Goal: Task Accomplishment & Management: Use online tool/utility

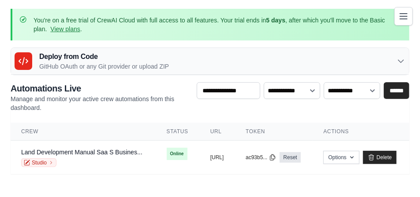
click at [180, 34] on div "You're on a free trial of CrewAI Cloud with full access to all features. Your t…" at bounding box center [210, 25] width 398 height 32
click at [52, 152] on link "Land Development Manual Saa S Busines..." at bounding box center [81, 152] width 121 height 7
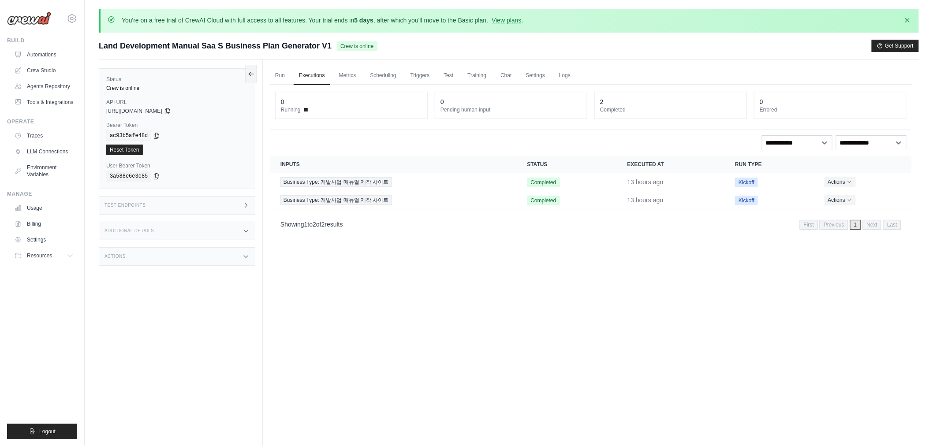
drag, startPoint x: 437, startPoint y: 287, endPoint x: 430, endPoint y: 283, distance: 8.1
click at [419, 197] on div "Run Executions Metrics Scheduling Triggers Test Training Chat Settings Logs 0 R…" at bounding box center [591, 282] width 656 height 446
click at [419, 179] on icon "Actions for execution" at bounding box center [849, 181] width 5 height 5
click at [419, 182] on button "Actions" at bounding box center [839, 181] width 31 height 11
click at [419, 197] on link "View Details" at bounding box center [872, 198] width 56 height 14
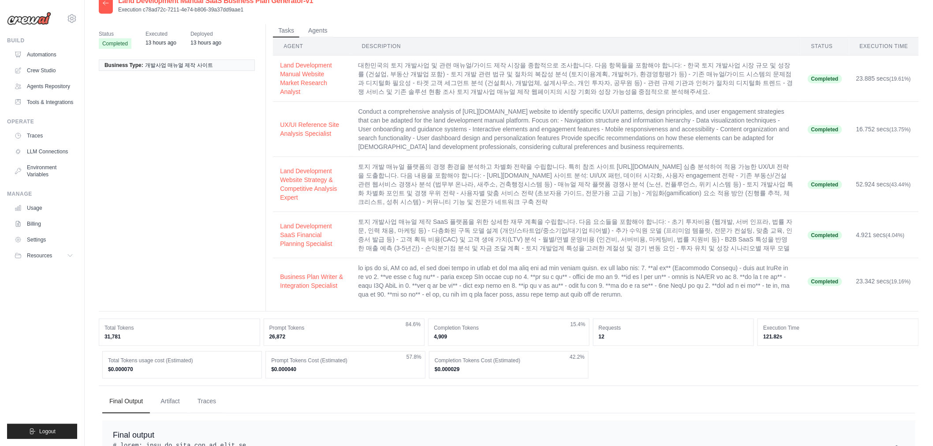
scroll to position [294, 0]
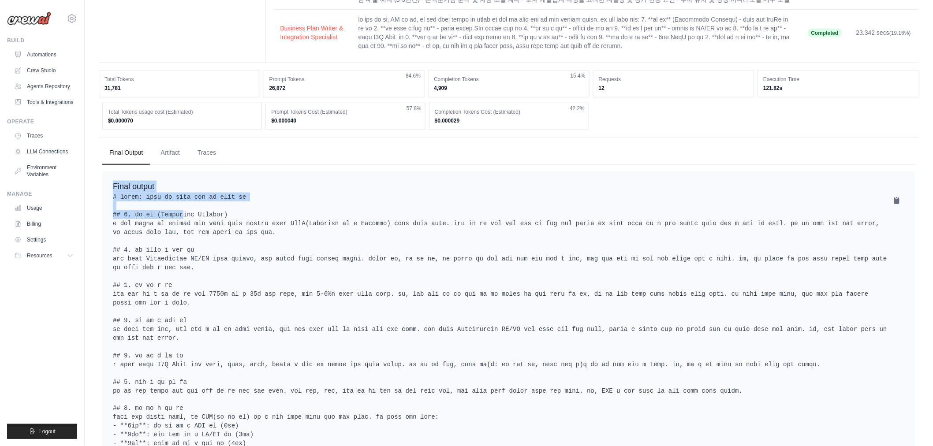
drag, startPoint x: 106, startPoint y: 201, endPoint x: 184, endPoint y: 242, distance: 87.7
click at [174, 234] on div "Final output" at bounding box center [508, 416] width 813 height 488
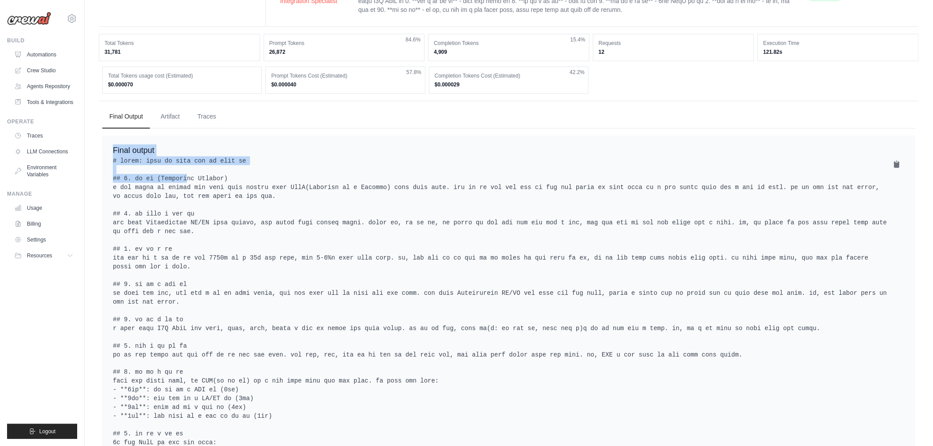
scroll to position [564, 0]
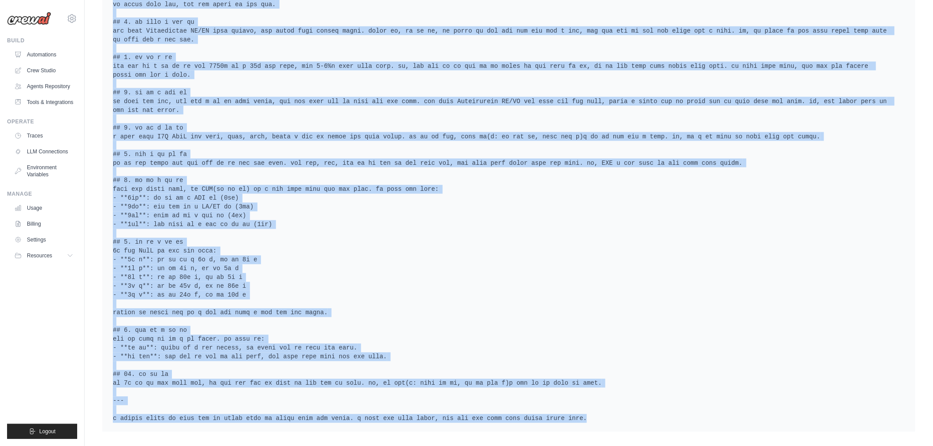
copy div "Final output # 사업계획서: 대한민국 토지 개발사업 매뉴얼 제작 웹플랫폼 사업 ## 1. 사업 개요 (Executive Summar…"
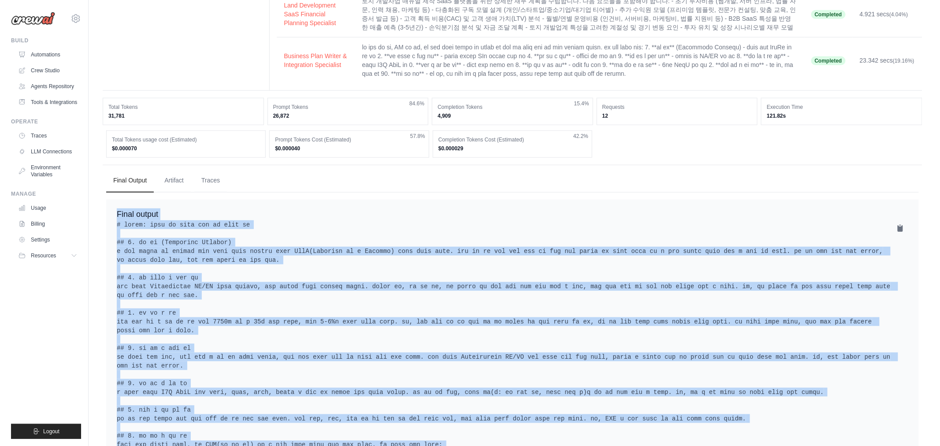
scroll to position [0, 0]
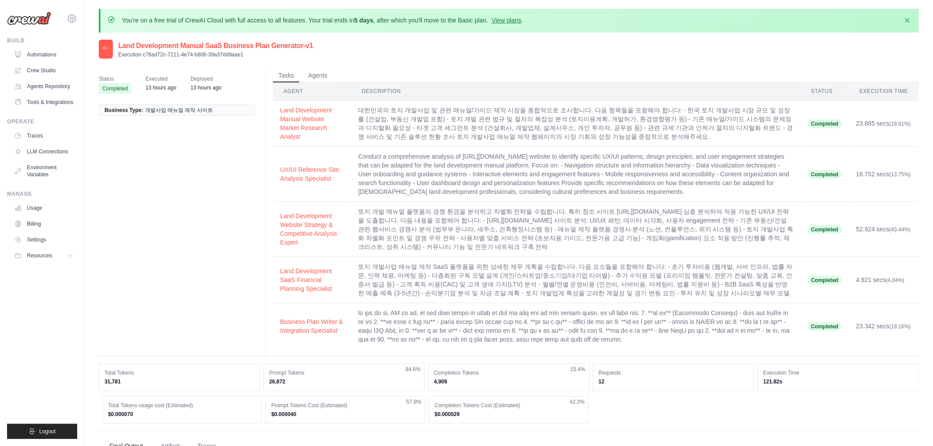
drag, startPoint x: 298, startPoint y: 121, endPoint x: 900, endPoint y: 349, distance: 643.8
click at [900, 349] on tbody "Land Development Manual Website Market Research Analyst 대한민국의 토지 개발사업 및 관련 매뉴얼/…" at bounding box center [596, 224] width 646 height 249
copy tbody "Land Development Manual Website Market Research Analyst 대한민국의 토지 개발사업 및 관련 매뉴얼/…"
click at [35, 58] on link "Automations" at bounding box center [44, 55] width 67 height 14
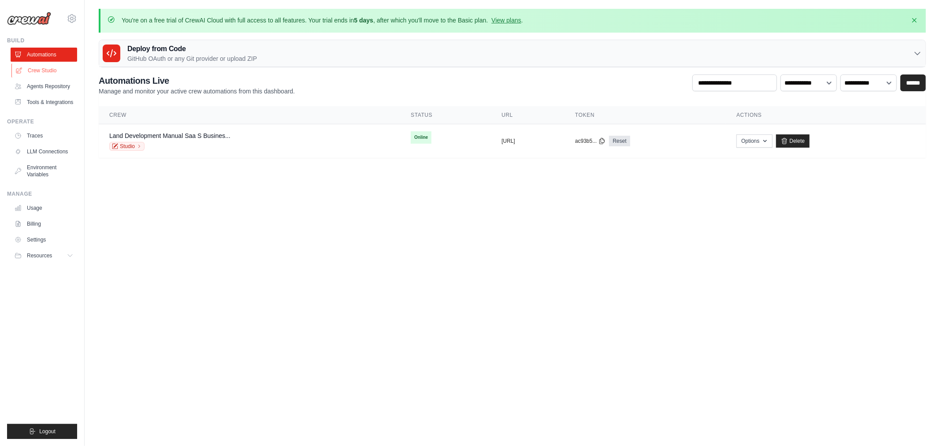
click at [37, 73] on link "Crew Studio" at bounding box center [44, 70] width 67 height 14
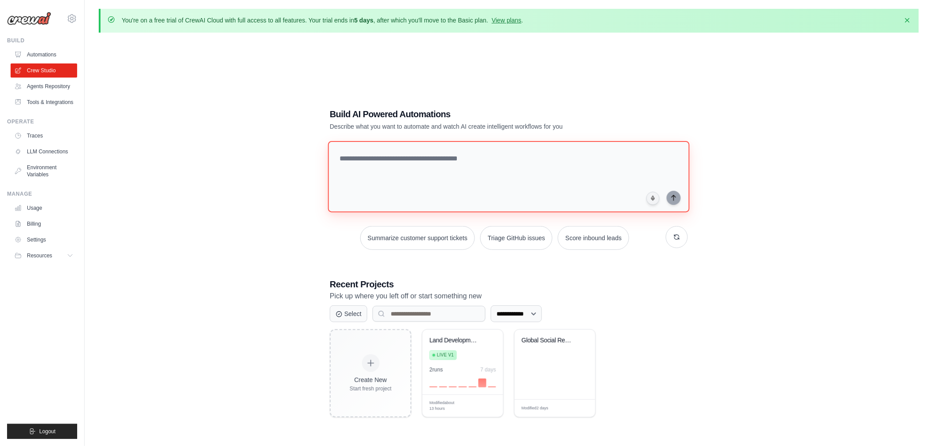
drag, startPoint x: 501, startPoint y: 181, endPoint x: 496, endPoint y: 178, distance: 5.3
click at [500, 181] on textarea at bounding box center [508, 176] width 361 height 71
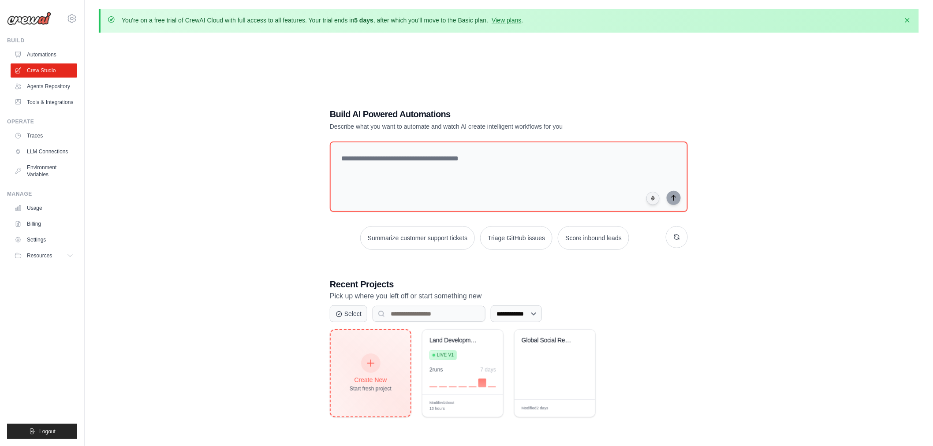
click at [375, 365] on icon at bounding box center [371, 363] width 10 height 10
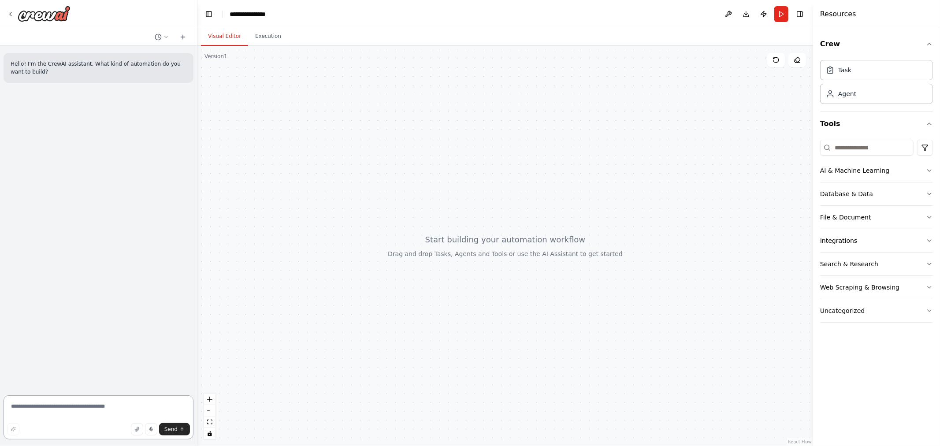
drag, startPoint x: 52, startPoint y: 415, endPoint x: 39, endPoint y: 404, distance: 16.9
click at [49, 413] on textarea at bounding box center [99, 417] width 190 height 44
type textarea "*"
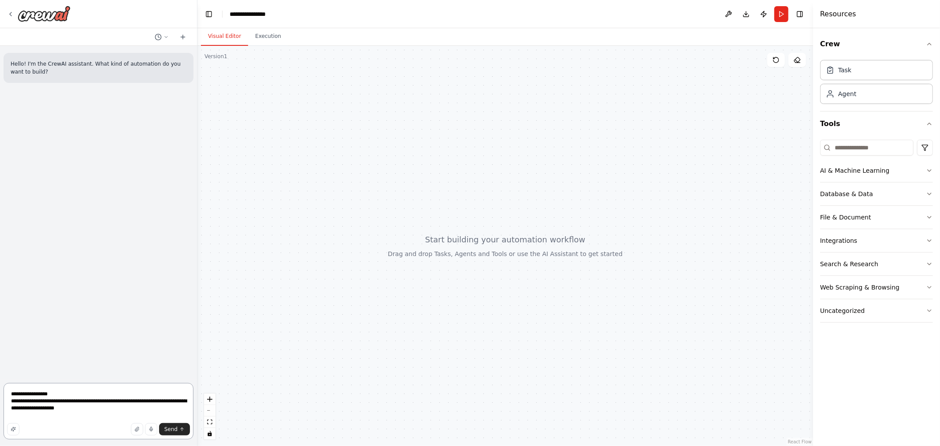
type textarea "**********"
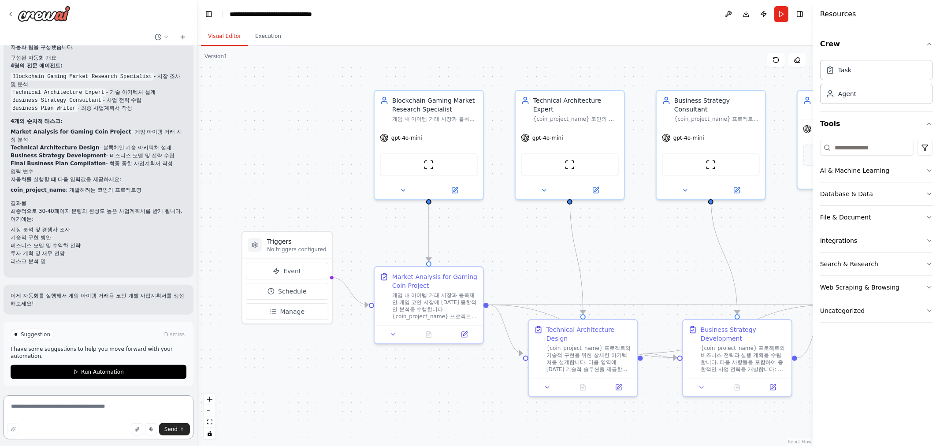
scroll to position [539, 0]
click at [33, 366] on button "Run Automation" at bounding box center [99, 371] width 176 height 14
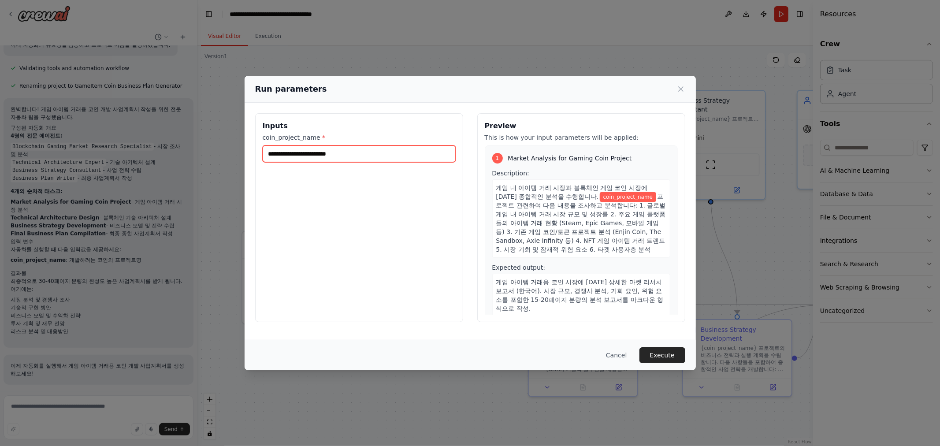
click at [388, 150] on input "coin_project_name *" at bounding box center [359, 153] width 193 height 17
type input "*"
type input "*******"
click at [670, 352] on button "Execute" at bounding box center [662, 355] width 46 height 16
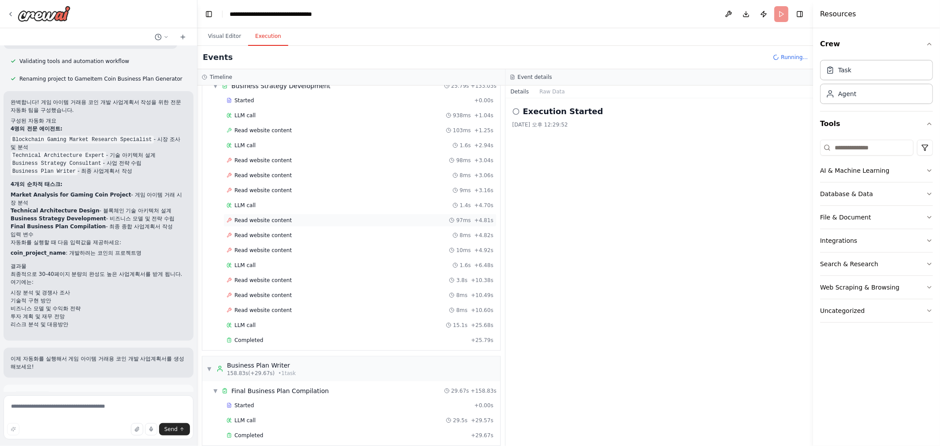
scroll to position [754, 0]
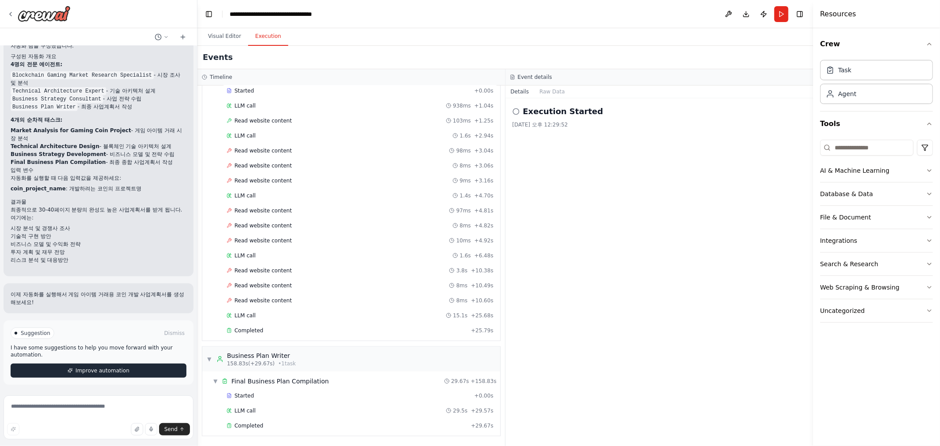
click at [107, 376] on button "Improve automation" at bounding box center [99, 371] width 176 height 14
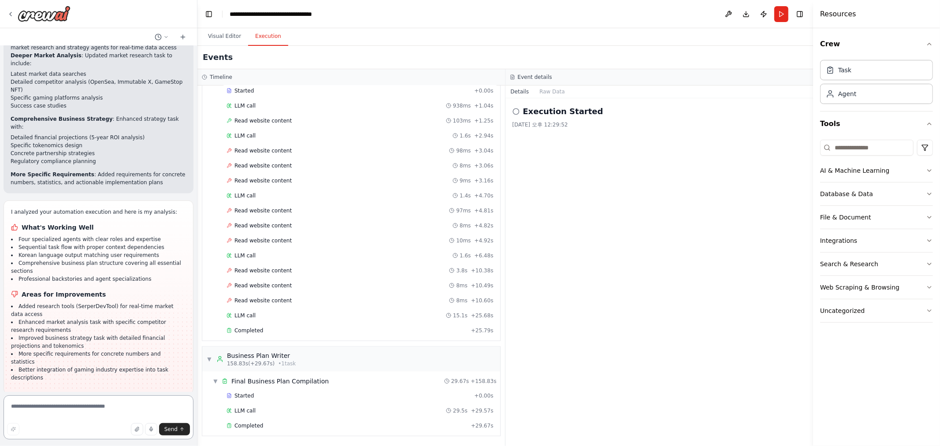
scroll to position [1074, 0]
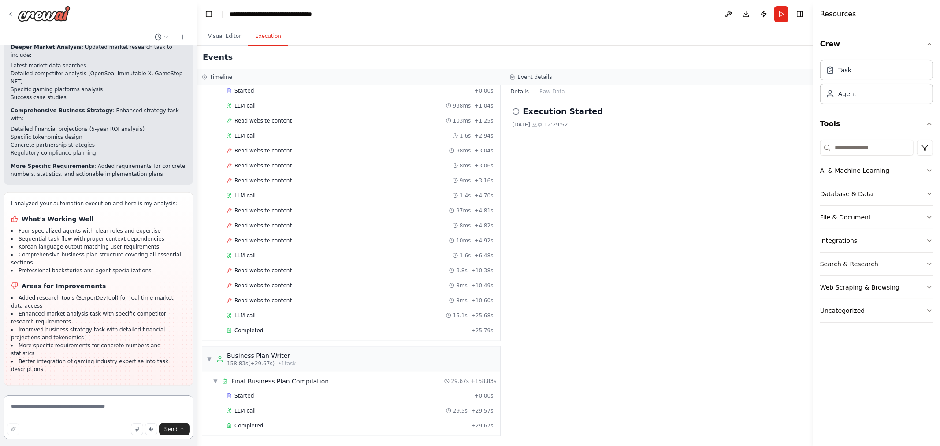
drag, startPoint x: 59, startPoint y: 407, endPoint x: 61, endPoint y: 412, distance: 5.3
click at [59, 407] on textarea at bounding box center [99, 417] width 190 height 44
type textarea "*"
type textarea "**********"
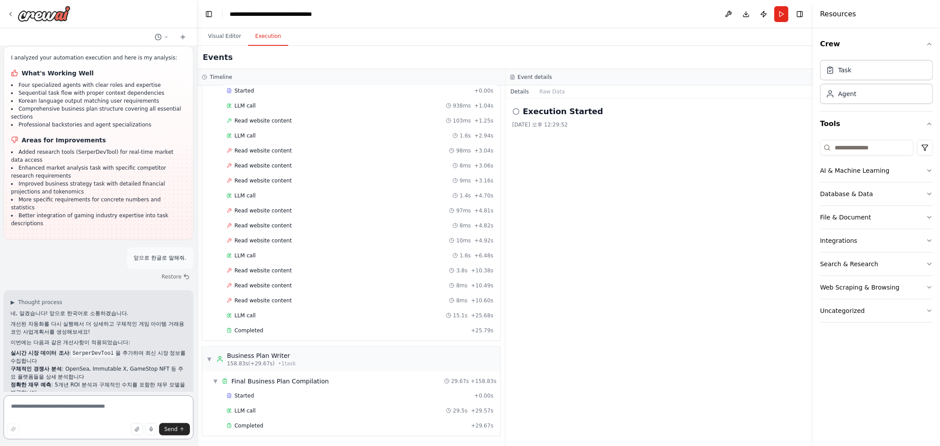
scroll to position [1228, 0]
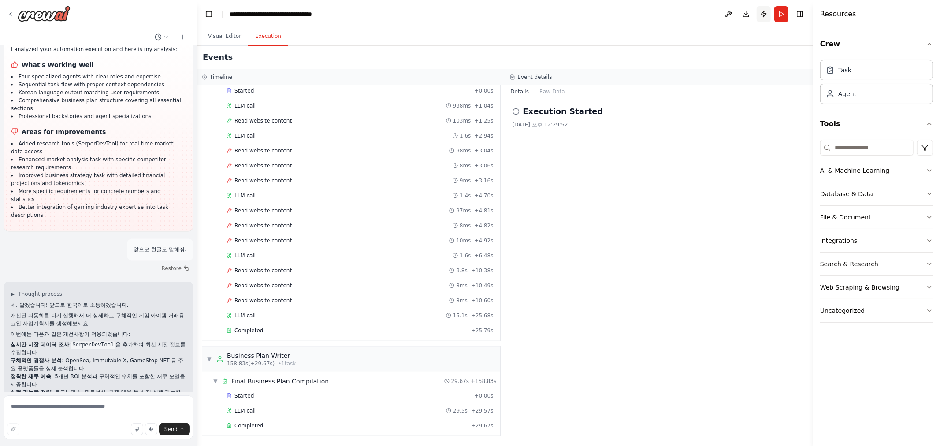
click at [762, 15] on button "Publish" at bounding box center [764, 14] width 14 height 16
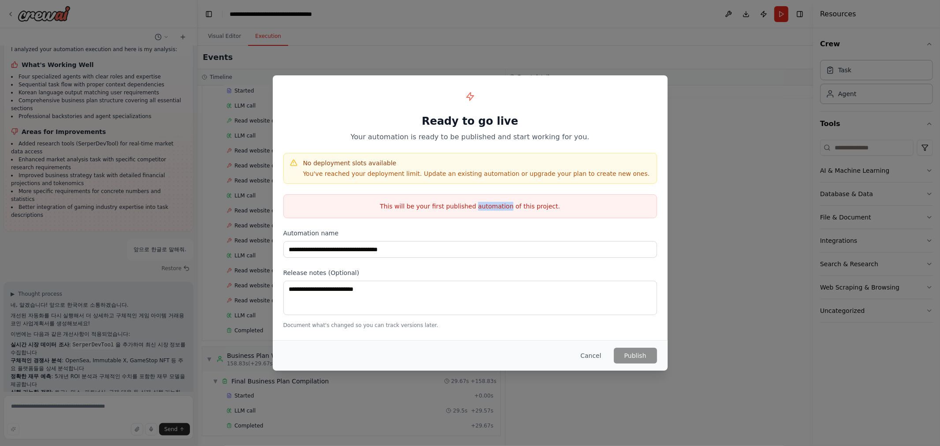
drag, startPoint x: 479, startPoint y: 208, endPoint x: 522, endPoint y: 212, distance: 43.4
click at [515, 210] on p "This will be your first published automation of this project." at bounding box center [470, 206] width 373 height 9
click at [543, 220] on div "**********" at bounding box center [470, 207] width 395 height 264
drag, startPoint x: 332, startPoint y: 164, endPoint x: 361, endPoint y: 167, distance: 28.3
click at [349, 165] on h4 "No deployment slots available" at bounding box center [476, 163] width 347 height 9
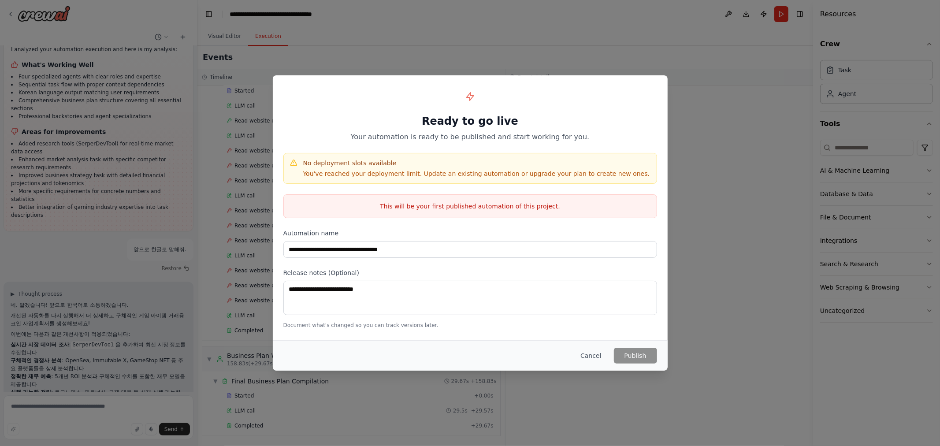
click at [372, 169] on p "You've reached your deployment limit. Update an existing automation or upgrade …" at bounding box center [476, 173] width 347 height 9
drag, startPoint x: 316, startPoint y: 176, endPoint x: 354, endPoint y: 177, distance: 37.9
click at [349, 177] on p "You've reached your deployment limit. Update an existing automation or upgrade …" at bounding box center [476, 173] width 347 height 9
drag, startPoint x: 385, startPoint y: 183, endPoint x: 414, endPoint y: 179, distance: 29.4
click at [407, 180] on div "No deployment slots available You've reached your deployment limit. Update an e…" at bounding box center [470, 168] width 374 height 31
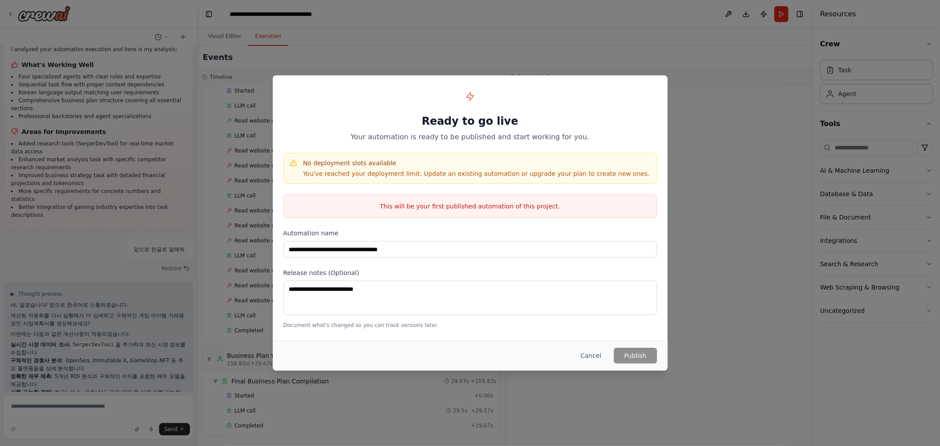
drag, startPoint x: 420, startPoint y: 179, endPoint x: 427, endPoint y: 178, distance: 7.1
click at [423, 179] on div "No deployment slots available You've reached your deployment limit. Update an e…" at bounding box center [470, 168] width 374 height 31
drag, startPoint x: 464, startPoint y: 177, endPoint x: 482, endPoint y: 178, distance: 17.7
click at [468, 177] on p "You've reached your deployment limit. Update an existing automation or upgrade …" at bounding box center [476, 173] width 347 height 9
drag, startPoint x: 645, startPoint y: 346, endPoint x: 638, endPoint y: 346, distance: 7.1
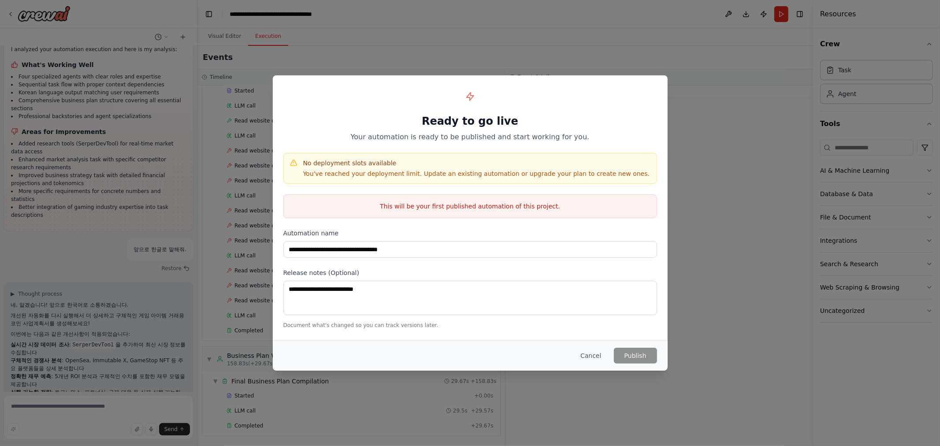
click at [643, 346] on div "Cancel Publish" at bounding box center [470, 355] width 395 height 30
click at [600, 351] on button "Cancel" at bounding box center [590, 356] width 35 height 16
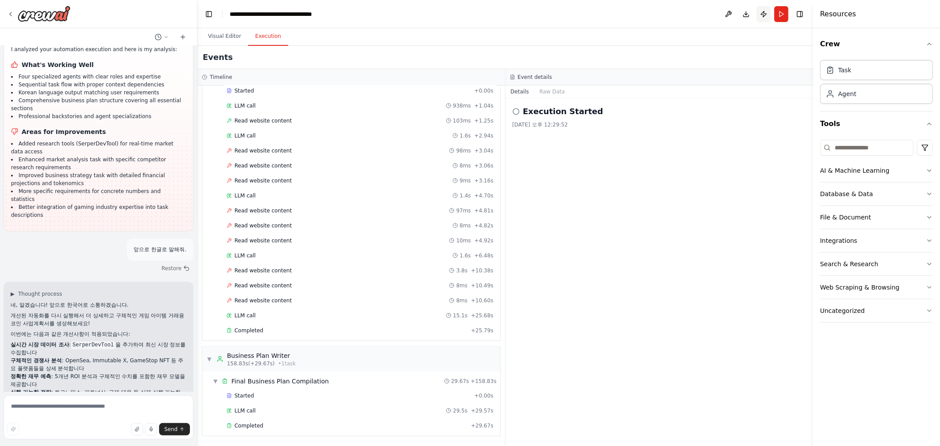
click at [759, 14] on button "Publish" at bounding box center [764, 14] width 14 height 16
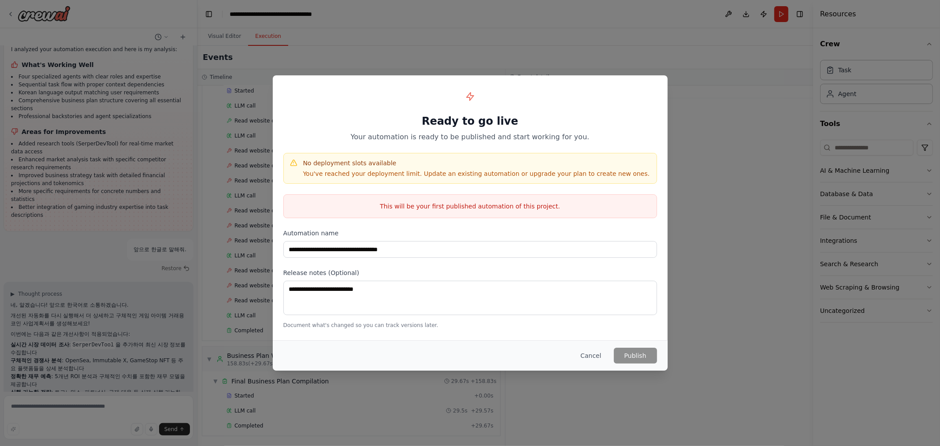
click at [601, 356] on button "Cancel" at bounding box center [590, 356] width 35 height 16
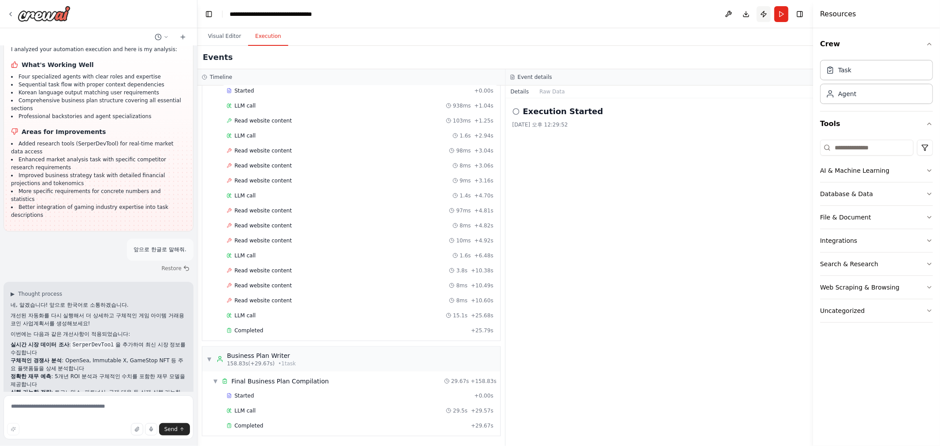
click at [768, 10] on button "Publish" at bounding box center [764, 14] width 14 height 16
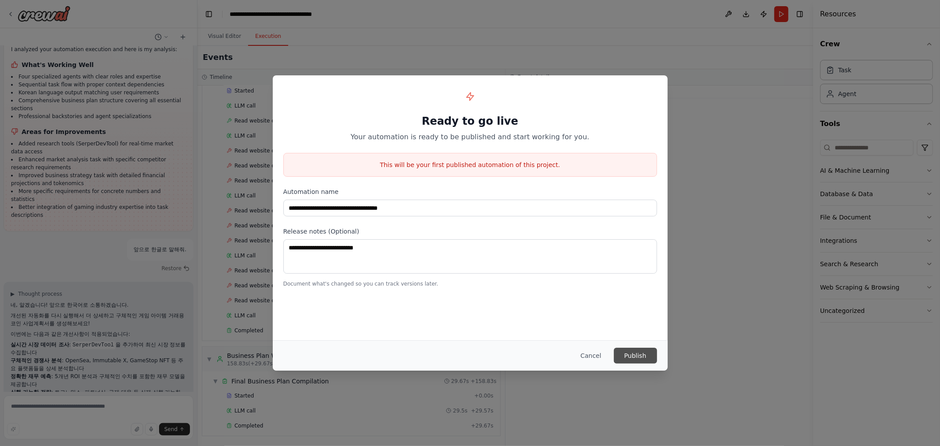
click at [643, 356] on button "Publish" at bounding box center [635, 356] width 43 height 16
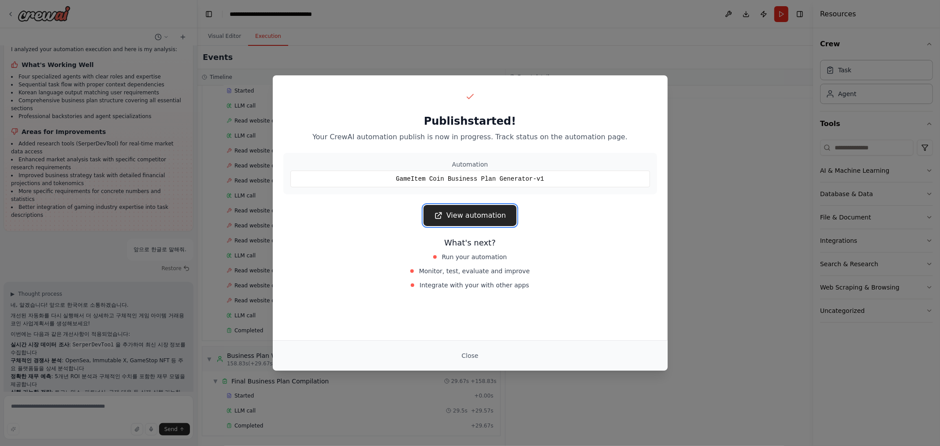
click at [496, 213] on link "View automation" at bounding box center [470, 215] width 93 height 21
click at [470, 357] on button "Close" at bounding box center [469, 356] width 31 height 16
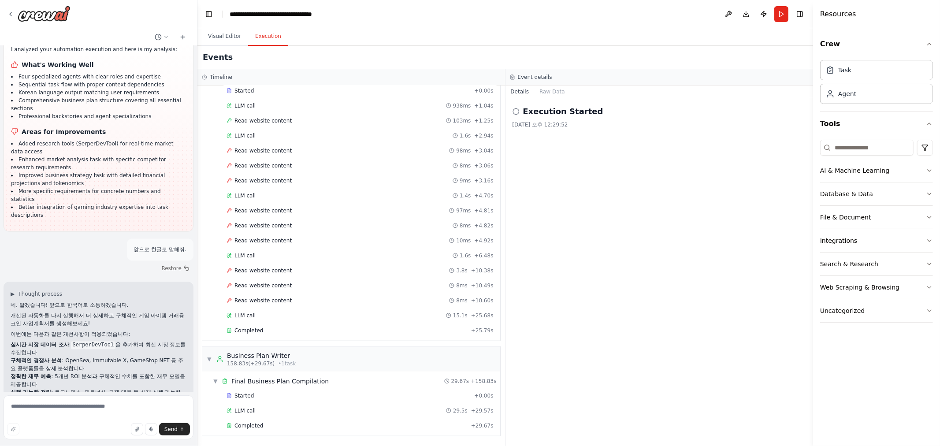
click at [47, 430] on div "Send" at bounding box center [98, 429] width 183 height 12
click at [58, 415] on textarea at bounding box center [99, 417] width 190 height 44
click at [60, 411] on textarea at bounding box center [99, 417] width 190 height 44
type textarea "*"
type textarea "*******"
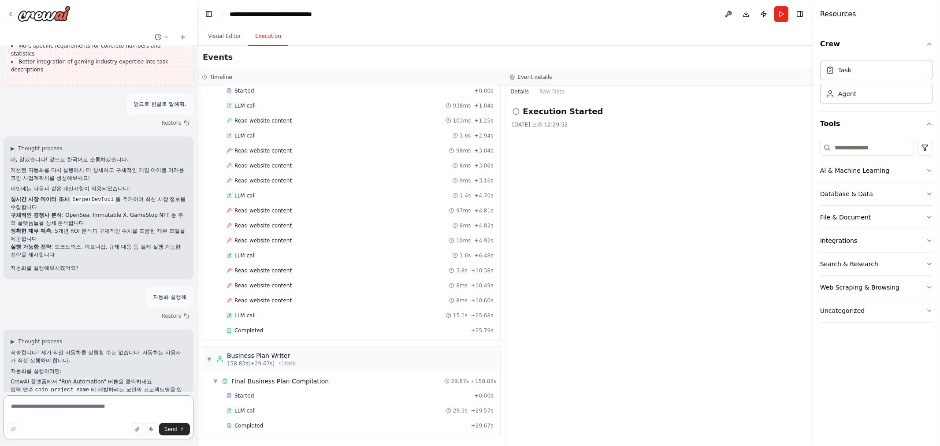
scroll to position [1381, 0]
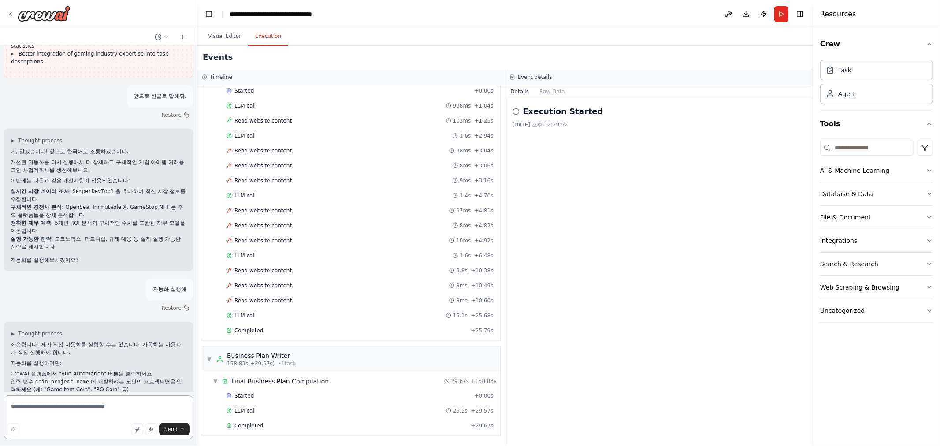
click at [118, 407] on textarea at bounding box center [99, 417] width 190 height 44
type textarea "**********"
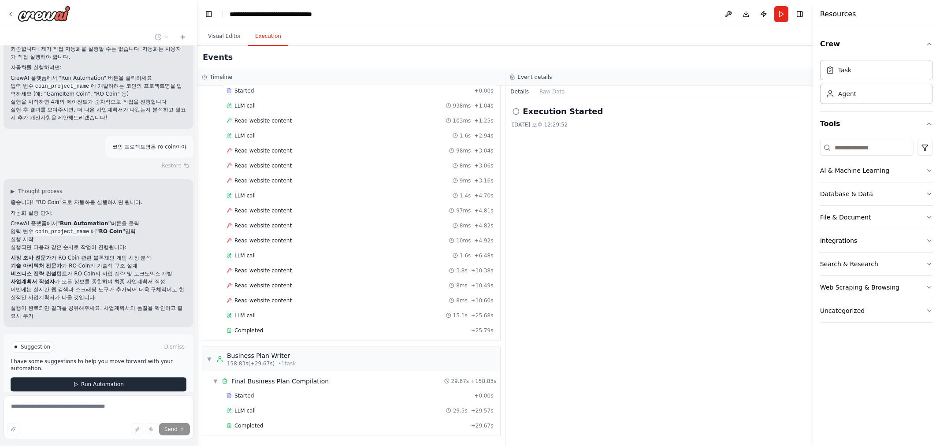
scroll to position [1685, 0]
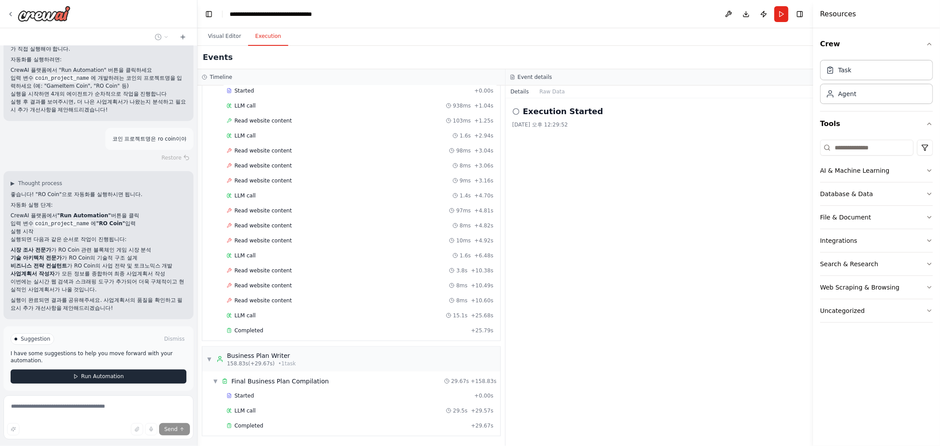
click at [70, 369] on button "Run Automation" at bounding box center [99, 376] width 176 height 14
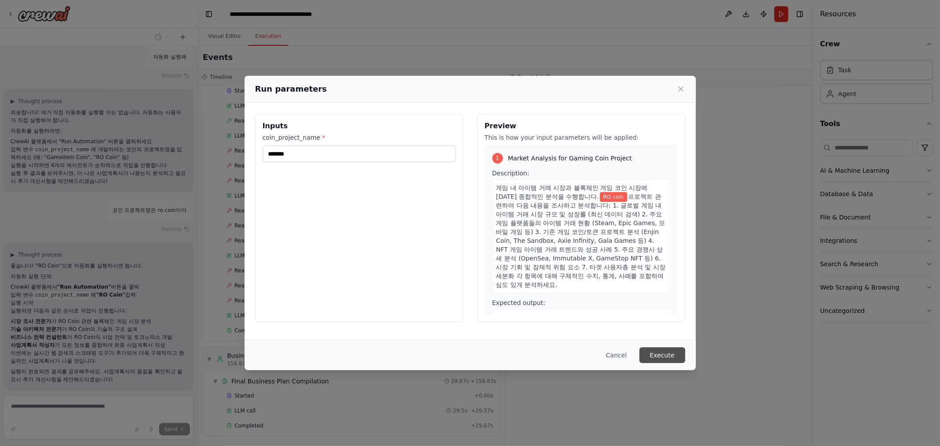
click at [657, 355] on button "Execute" at bounding box center [662, 355] width 46 height 16
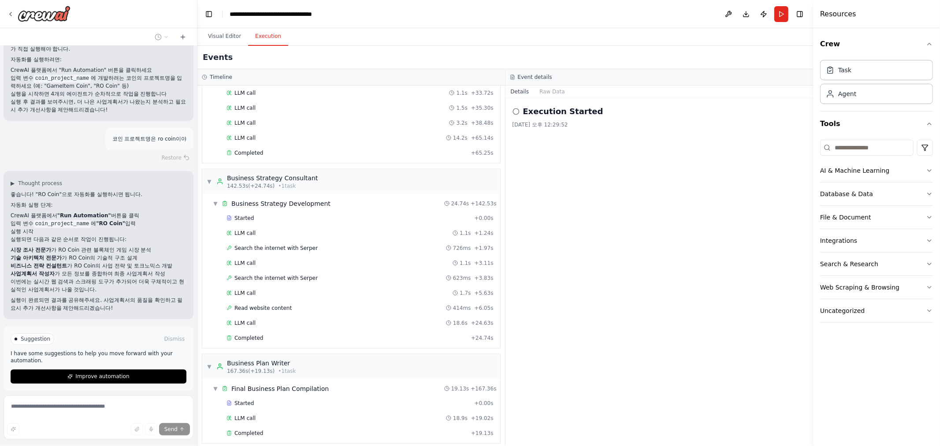
scroll to position [1055, 0]
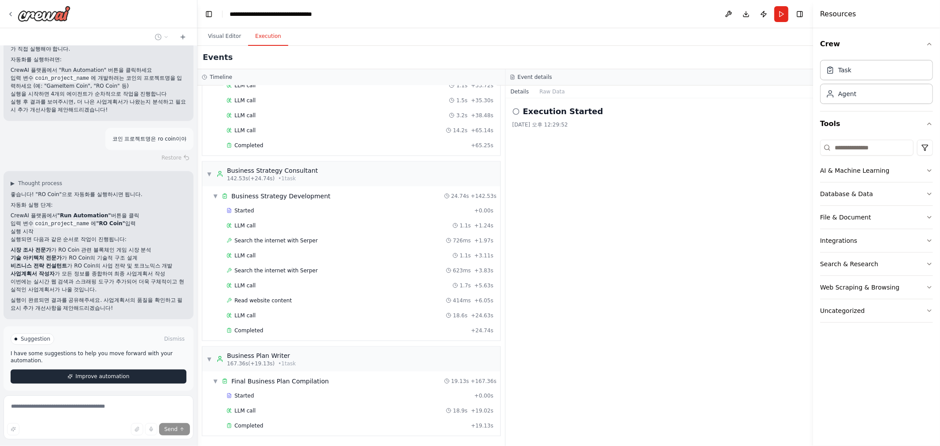
click at [60, 369] on button "Improve automation" at bounding box center [99, 376] width 176 height 14
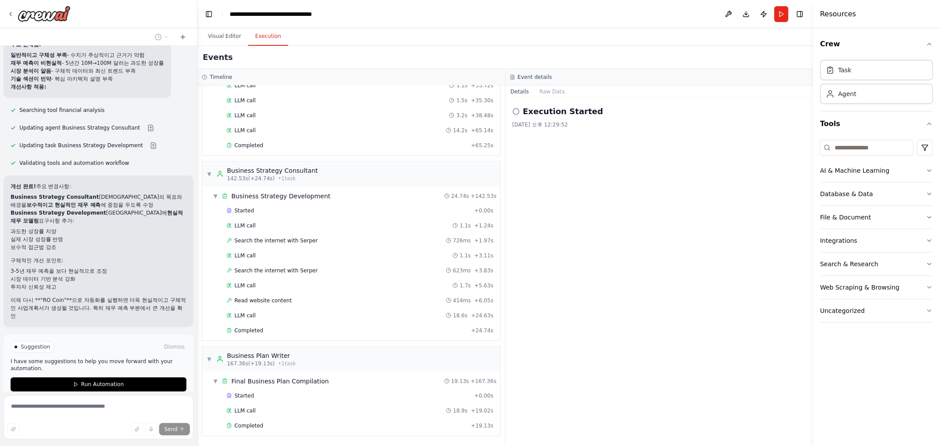
scroll to position [2063, 0]
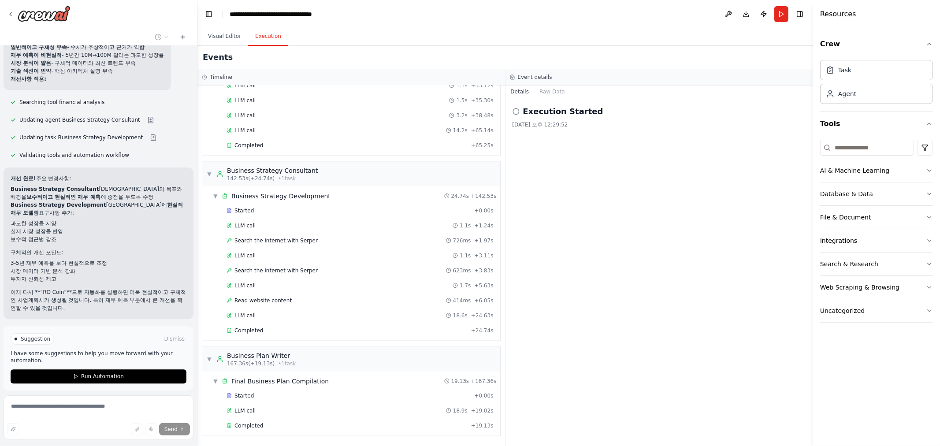
click at [96, 333] on div "Suggestion Dismiss I have some suggestions to help you move forward with your a…" at bounding box center [99, 358] width 176 height 50
click at [97, 369] on button "Run Automation" at bounding box center [99, 376] width 176 height 14
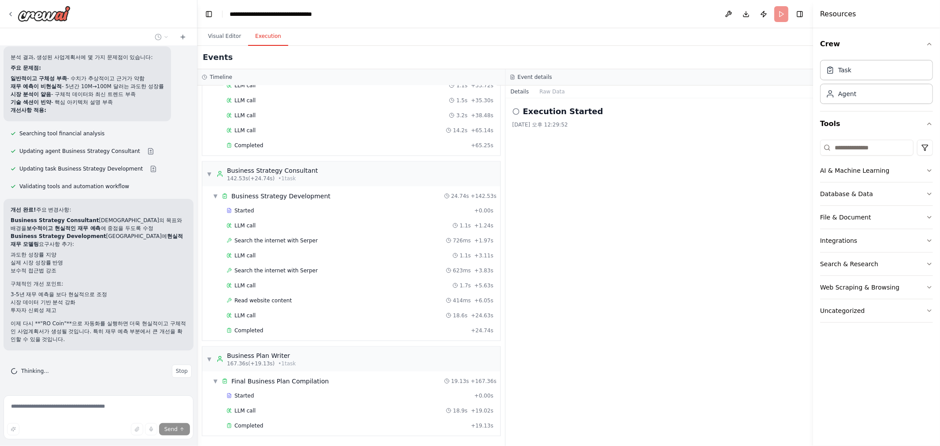
scroll to position [1992, 0]
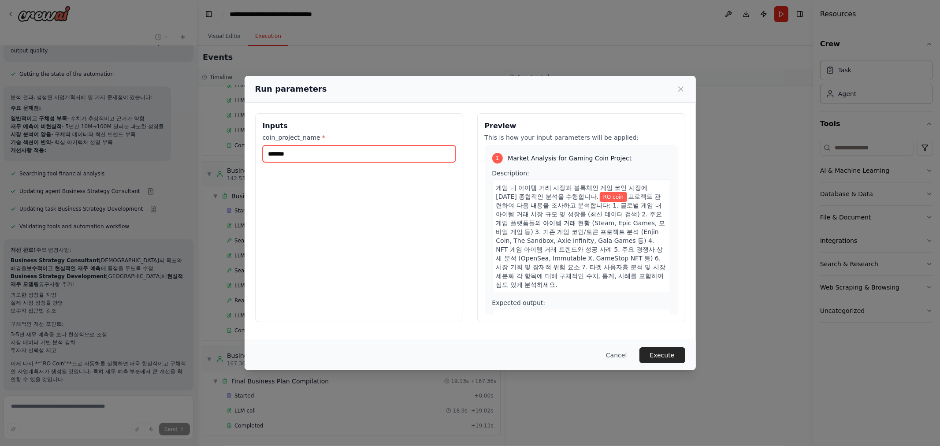
click at [327, 154] on input "*******" at bounding box center [359, 153] width 193 height 17
type input "*"
type input "****"
click at [662, 361] on button "Execute" at bounding box center [662, 355] width 46 height 16
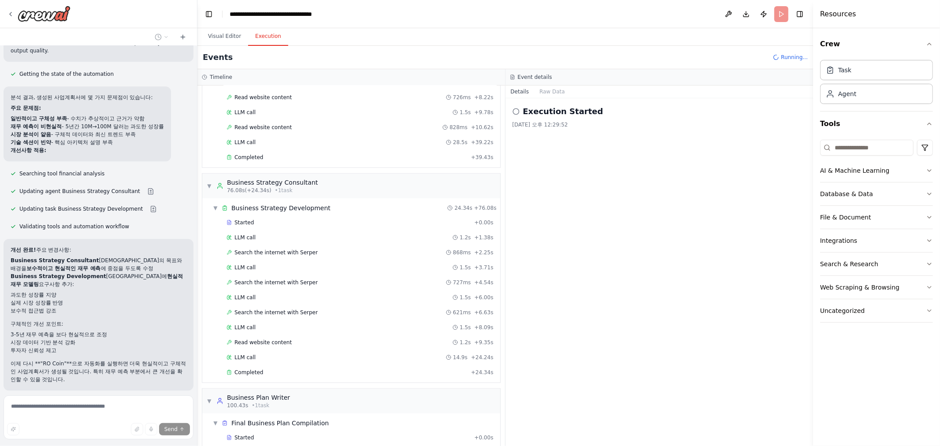
scroll to position [2063, 0]
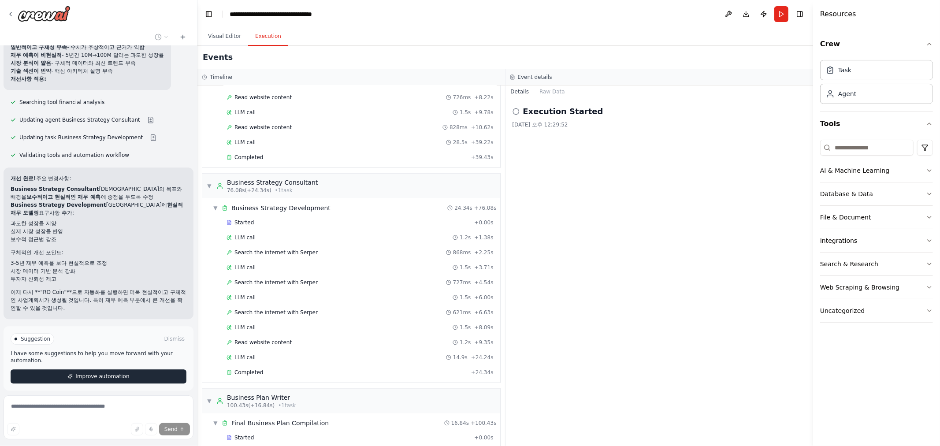
click at [93, 373] on span "Improve automation" at bounding box center [102, 376] width 54 height 7
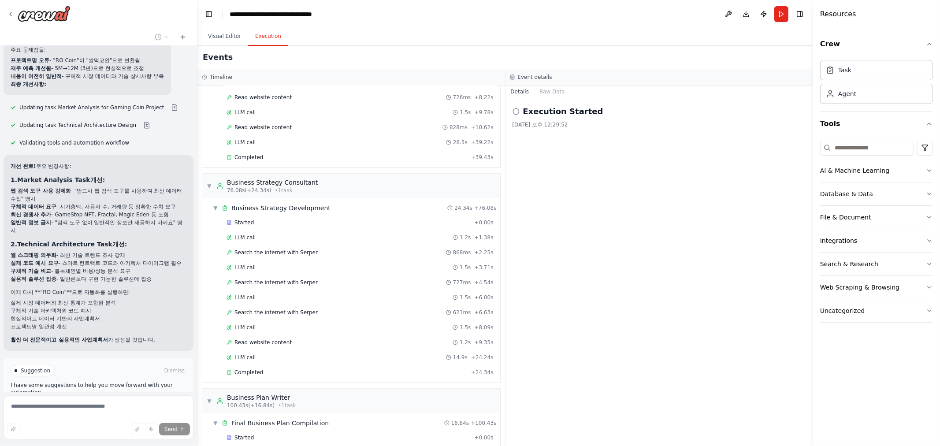
scroll to position [2432, 0]
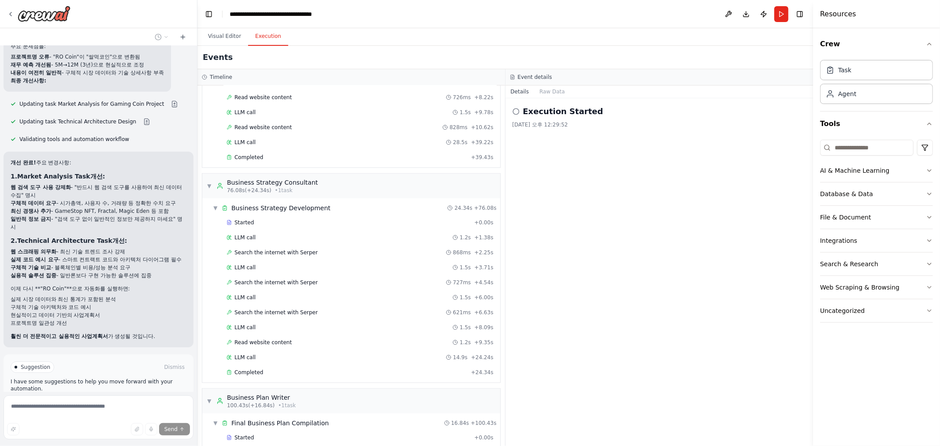
click at [95, 401] on span "Run Automation" at bounding box center [102, 404] width 43 height 7
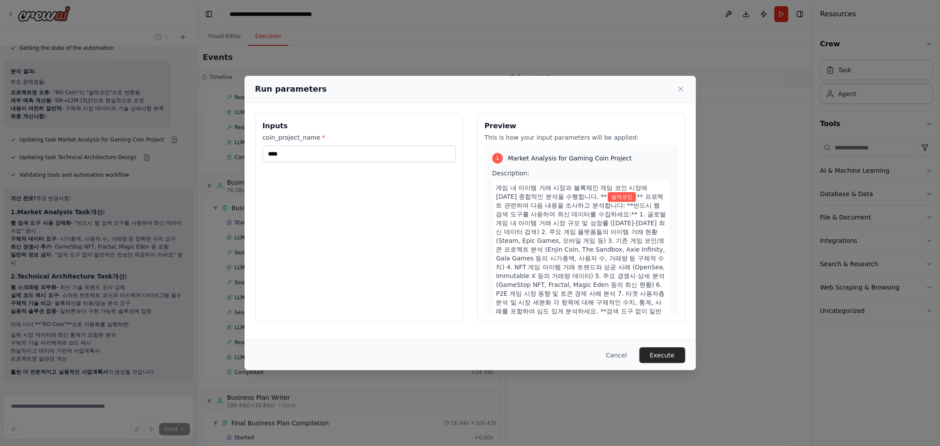
click at [667, 355] on button "Execute" at bounding box center [662, 355] width 46 height 16
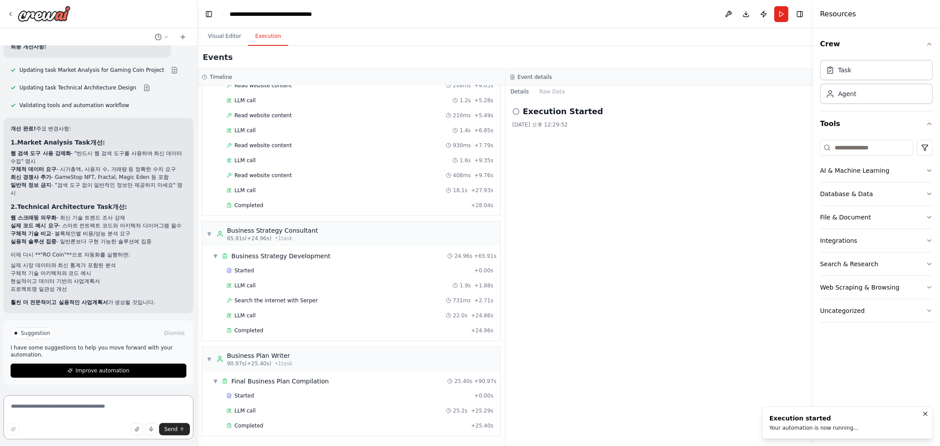
scroll to position [2433, 0]
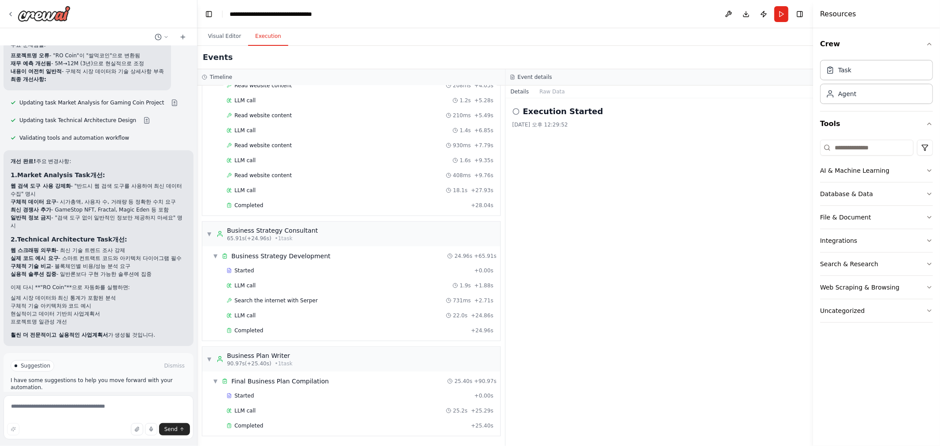
click at [105, 400] on span "Improve automation" at bounding box center [102, 403] width 54 height 7
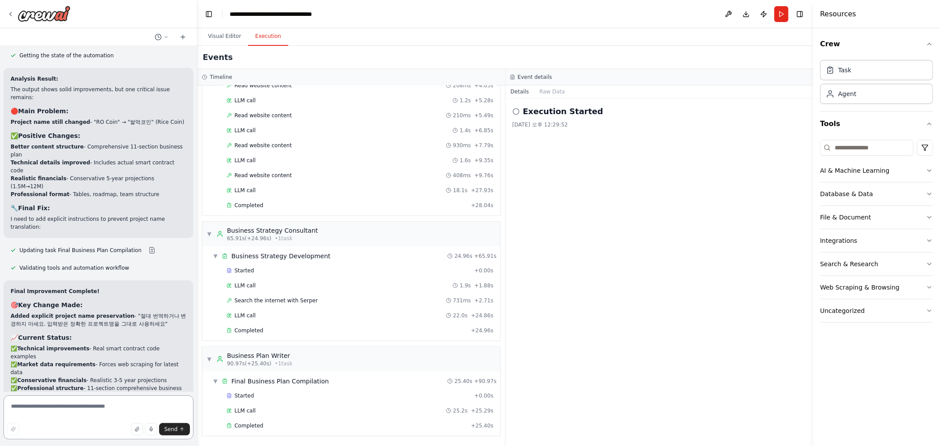
scroll to position [2849, 0]
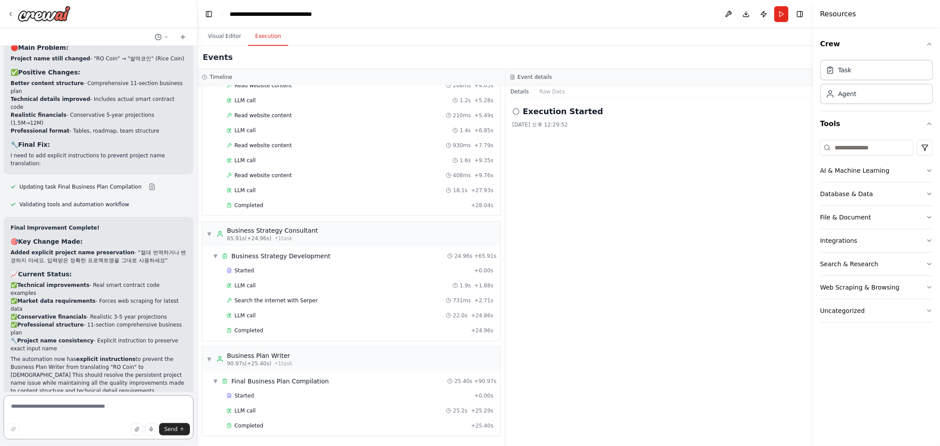
click at [119, 415] on textarea at bounding box center [99, 417] width 190 height 44
type textarea "**********"
click at [171, 426] on span "Send" at bounding box center [170, 429] width 13 height 7
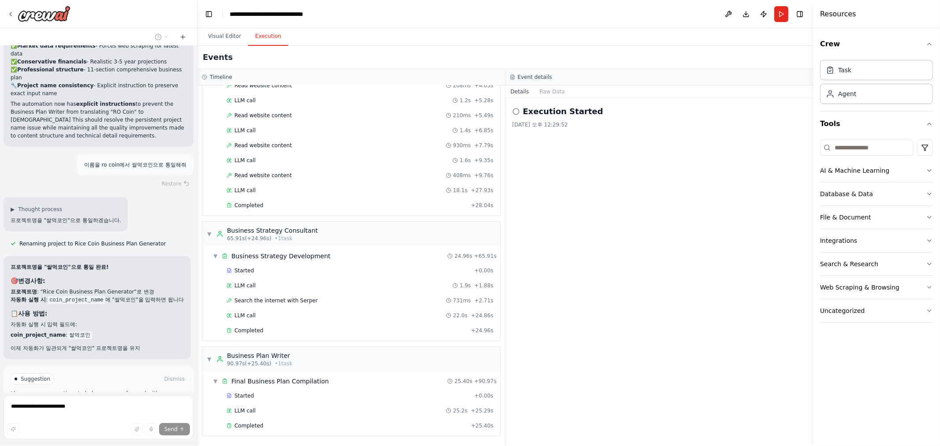
scroll to position [3112, 0]
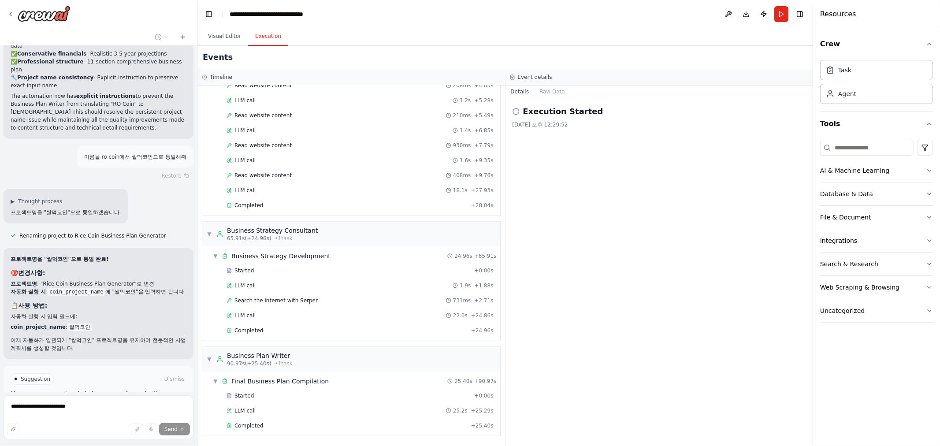
click at [126, 409] on button "Run Automation" at bounding box center [99, 416] width 176 height 14
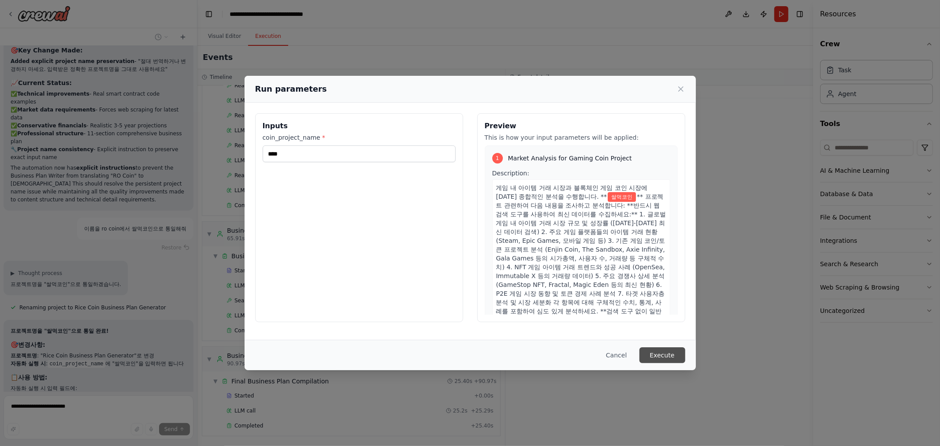
click at [666, 353] on button "Execute" at bounding box center [662, 355] width 46 height 16
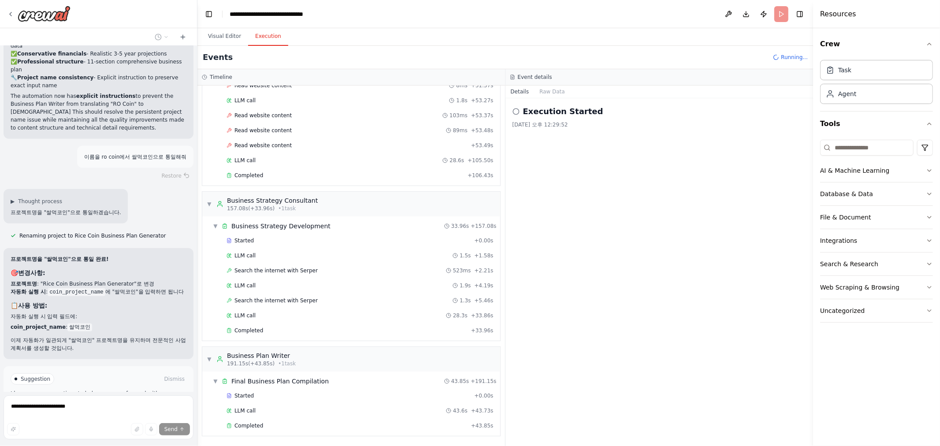
scroll to position [1839, 0]
click at [121, 413] on span "Improve automation" at bounding box center [102, 416] width 54 height 7
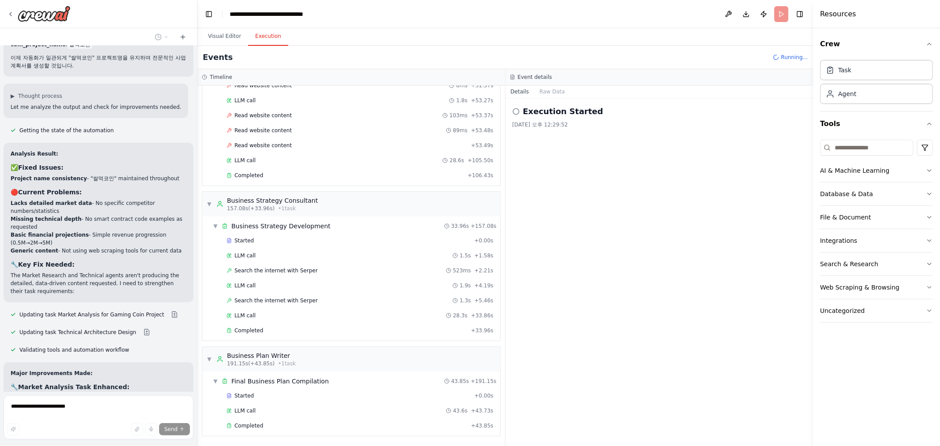
scroll to position [3633, 0]
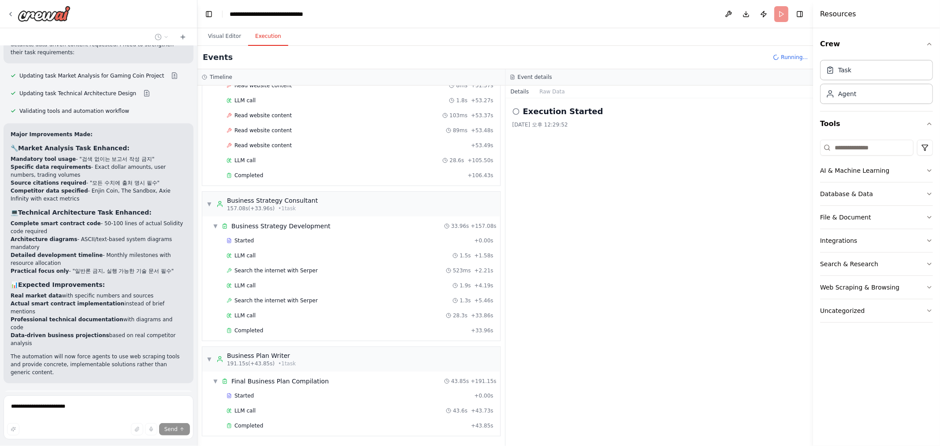
click at [765, 13] on button "Publish" at bounding box center [764, 14] width 14 height 16
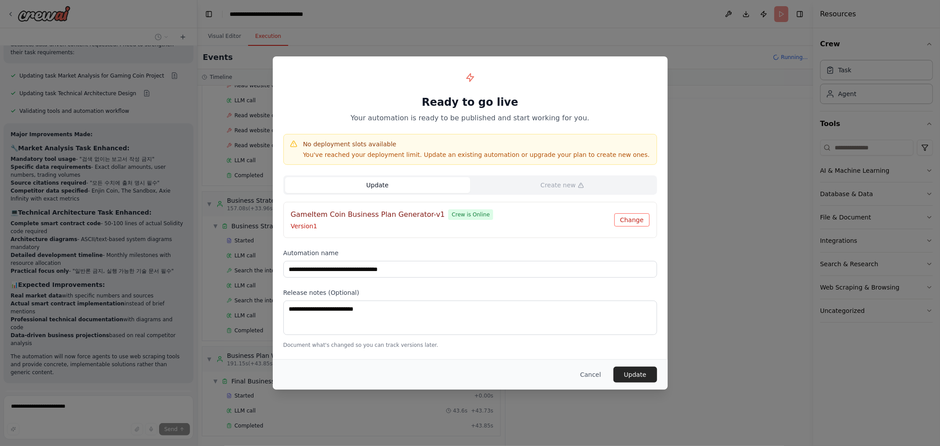
click at [640, 219] on button "Change" at bounding box center [631, 219] width 35 height 13
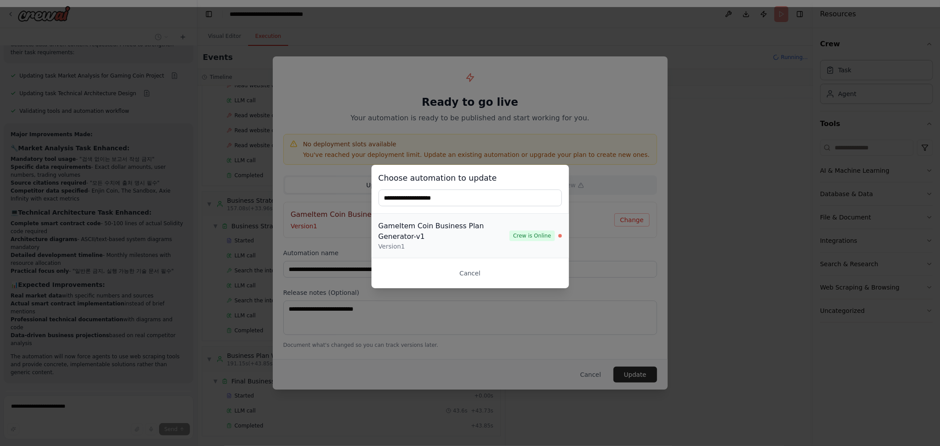
click at [463, 241] on div "GameItem Coin Business Plan Generator-v1" at bounding box center [444, 231] width 131 height 21
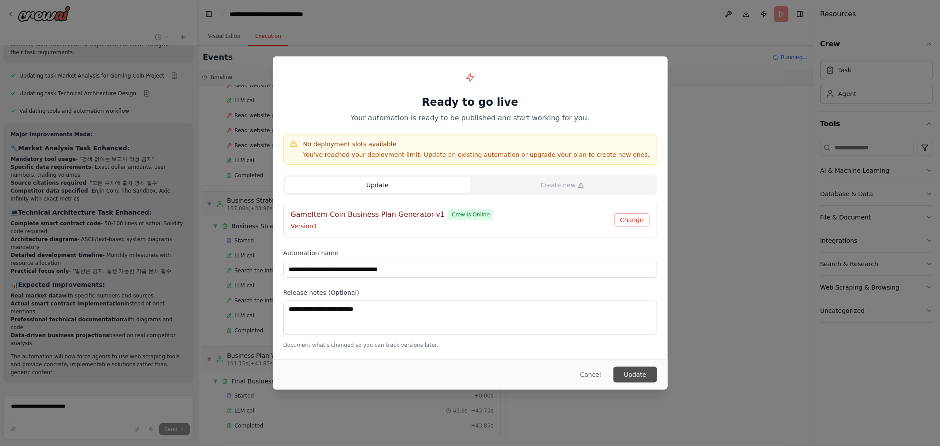
click at [636, 375] on button "Update" at bounding box center [635, 375] width 44 height 16
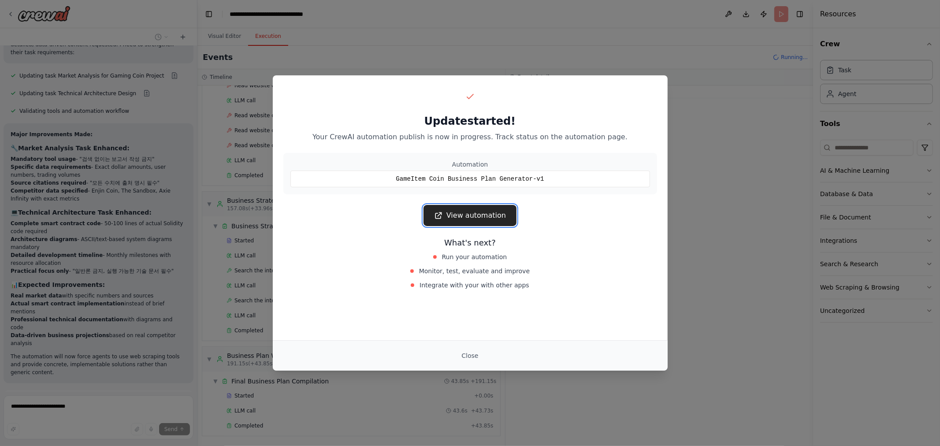
click at [501, 218] on link "View automation" at bounding box center [470, 215] width 93 height 21
click at [471, 350] on button "Close" at bounding box center [469, 356] width 31 height 16
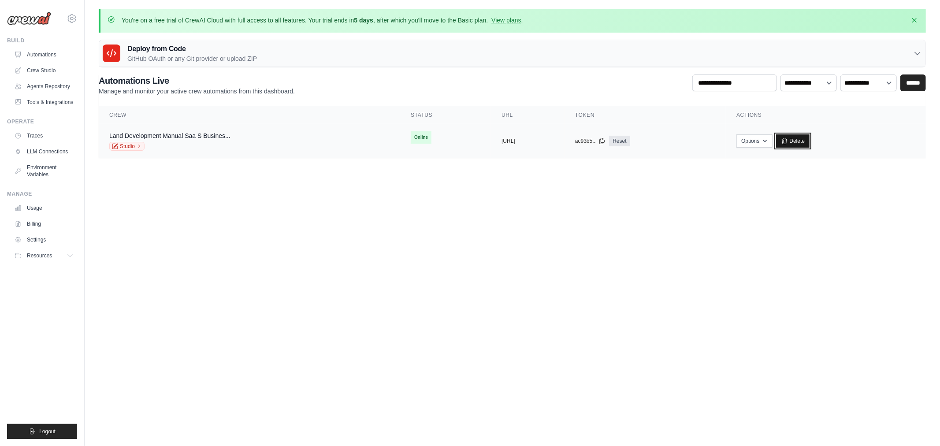
drag, startPoint x: 827, startPoint y: 138, endPoint x: 520, endPoint y: 43, distance: 321.5
click at [810, 137] on link "Delete" at bounding box center [793, 140] width 34 height 13
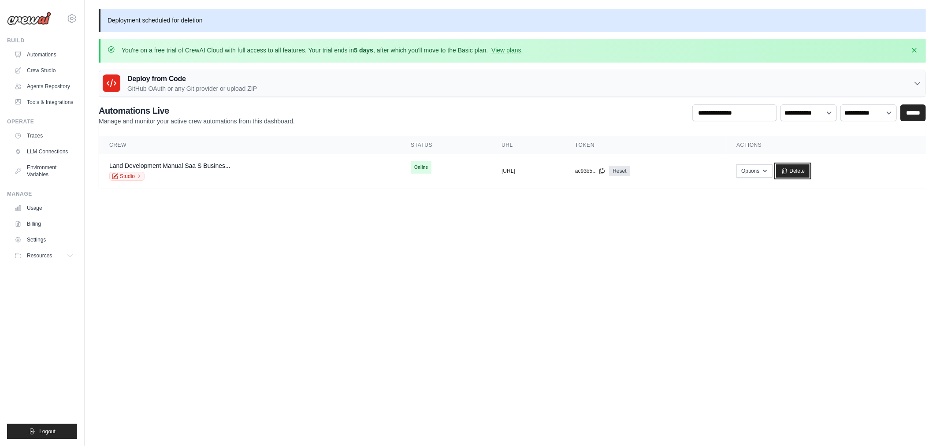
drag, startPoint x: 817, startPoint y: 170, endPoint x: 517, endPoint y: 45, distance: 324.8
click at [787, 170] on icon at bounding box center [784, 171] width 5 height 6
drag, startPoint x: 818, startPoint y: 170, endPoint x: 511, endPoint y: 45, distance: 331.4
click at [788, 169] on icon at bounding box center [784, 170] width 7 height 7
drag, startPoint x: 826, startPoint y: 170, endPoint x: 524, endPoint y: 41, distance: 329.3
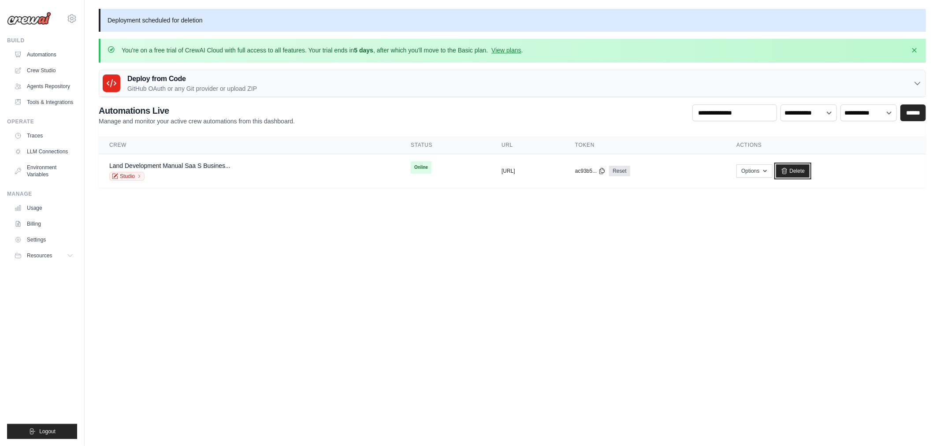
click at [810, 169] on link "Delete" at bounding box center [793, 170] width 34 height 13
click at [769, 168] on icon "button" at bounding box center [765, 170] width 7 height 7
click at [773, 205] on link "Export React JSX Component" at bounding box center [723, 207] width 99 height 16
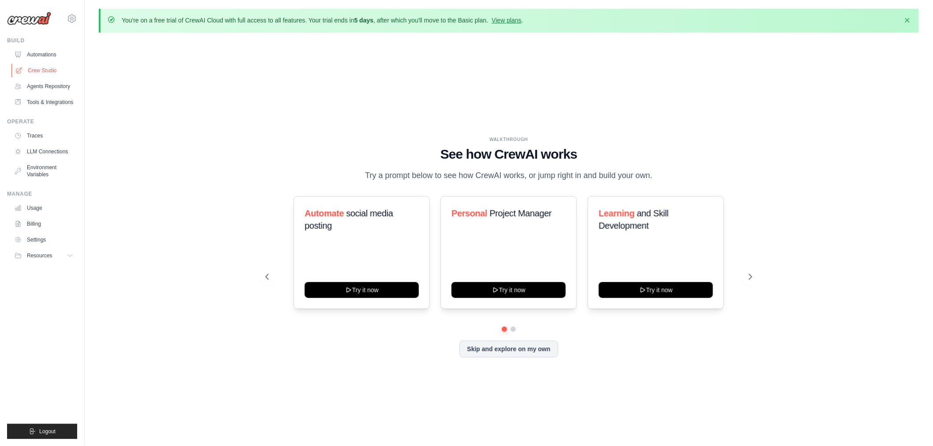
click at [42, 73] on link "Crew Studio" at bounding box center [44, 70] width 67 height 14
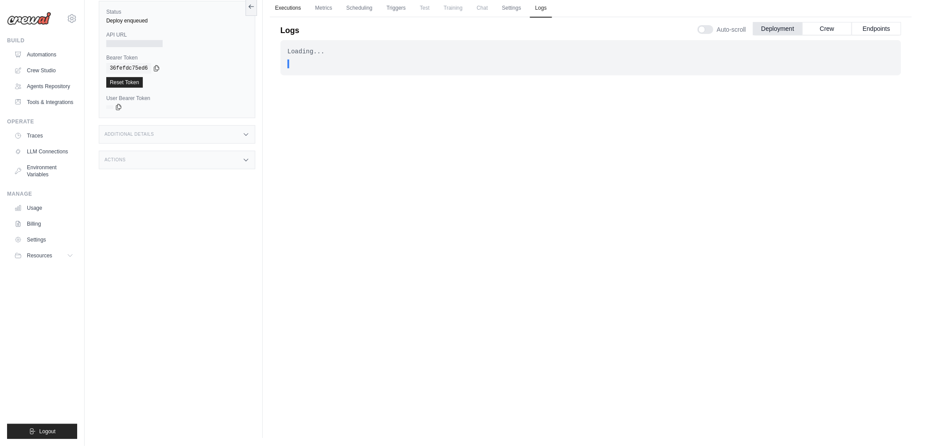
click at [296, 6] on link "Executions" at bounding box center [288, 8] width 37 height 19
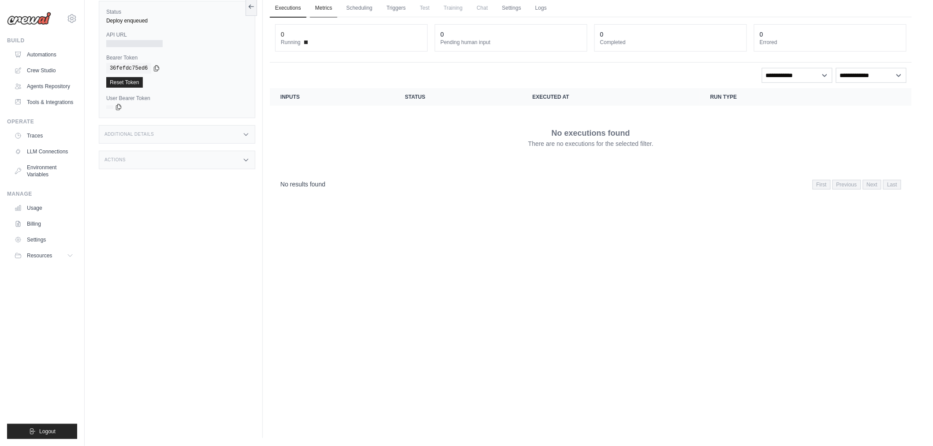
click at [332, 2] on link "Metrics" at bounding box center [324, 8] width 28 height 19
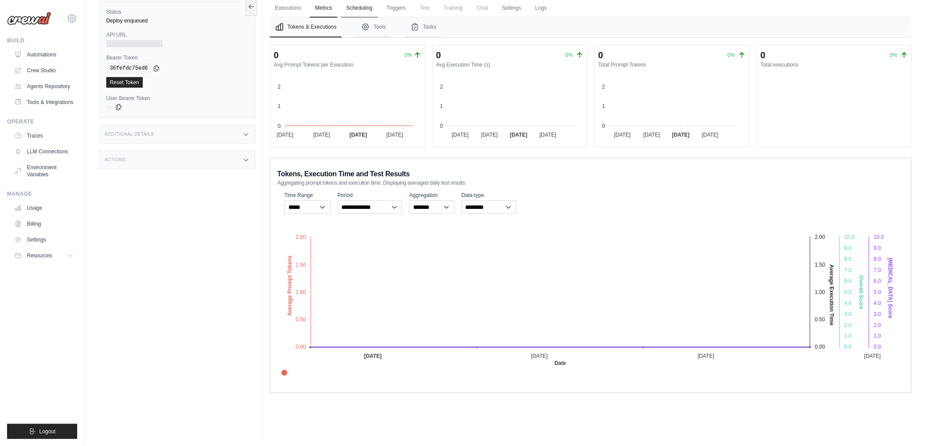
click at [361, 7] on link "Scheduling" at bounding box center [359, 8] width 37 height 19
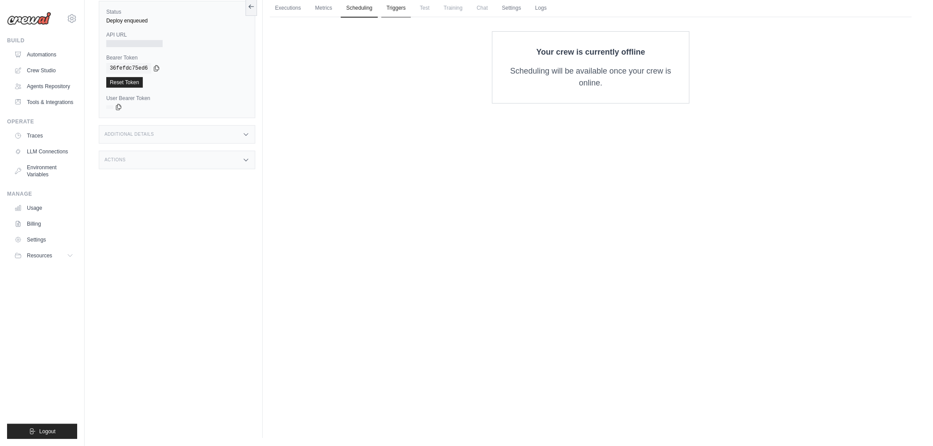
click at [406, 4] on link "Triggers" at bounding box center [396, 8] width 30 height 19
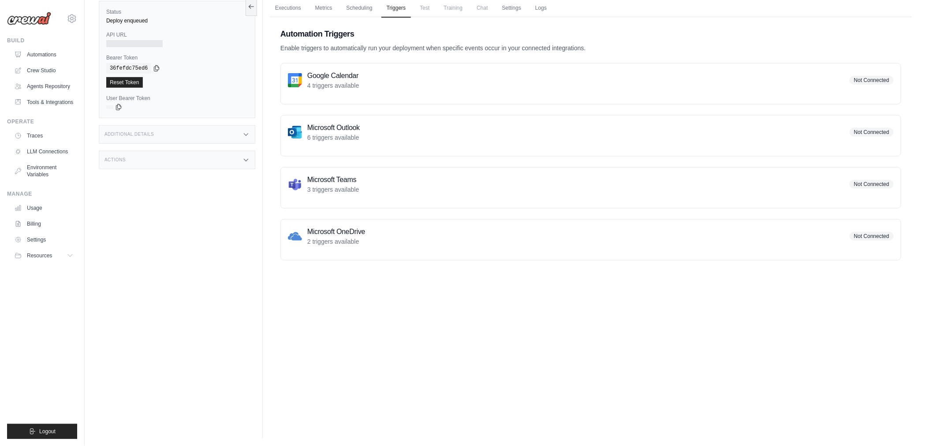
click at [435, 9] on span "Test" at bounding box center [424, 8] width 20 height 18
drag, startPoint x: 459, startPoint y: 10, endPoint x: 493, endPoint y: 11, distance: 34.0
click at [459, 10] on span "Training" at bounding box center [453, 8] width 30 height 18
drag, startPoint x: 504, startPoint y: 11, endPoint x: 522, endPoint y: 10, distance: 18.6
click at [505, 11] on ul "Executions Metrics Scheduling Triggers Test Training Chat Settings Logs" at bounding box center [591, 8] width 642 height 18
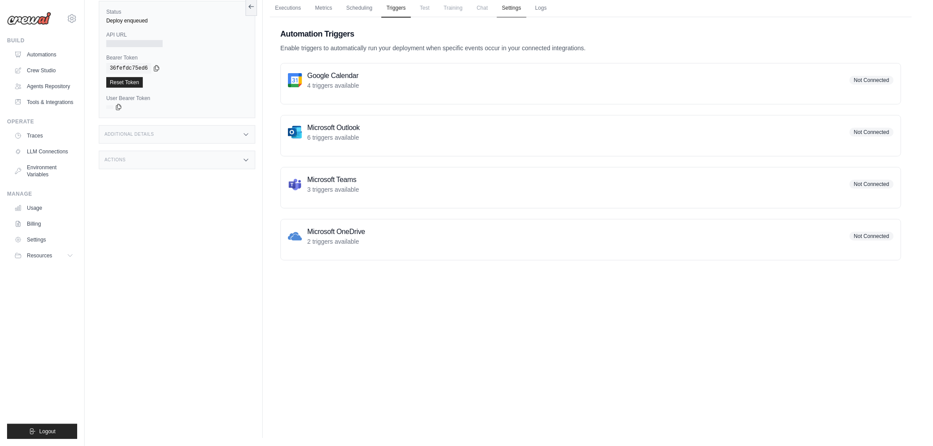
click at [524, 10] on link "Settings" at bounding box center [512, 8] width 30 height 19
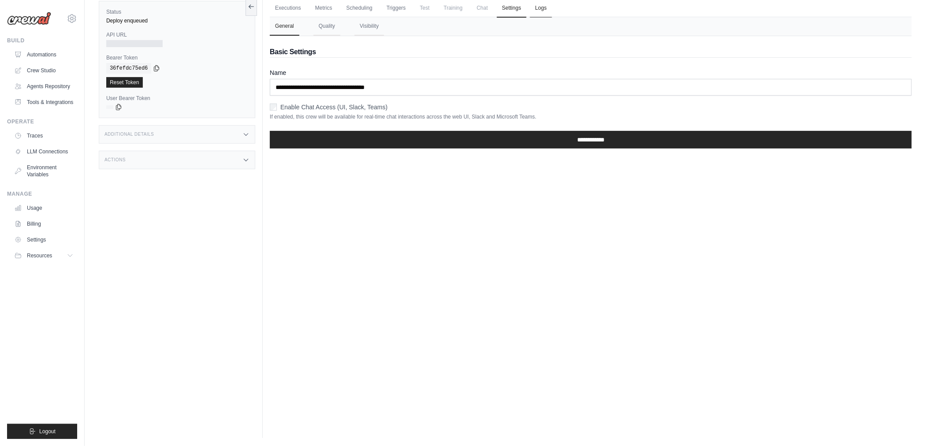
click at [550, 10] on link "Logs" at bounding box center [541, 8] width 22 height 19
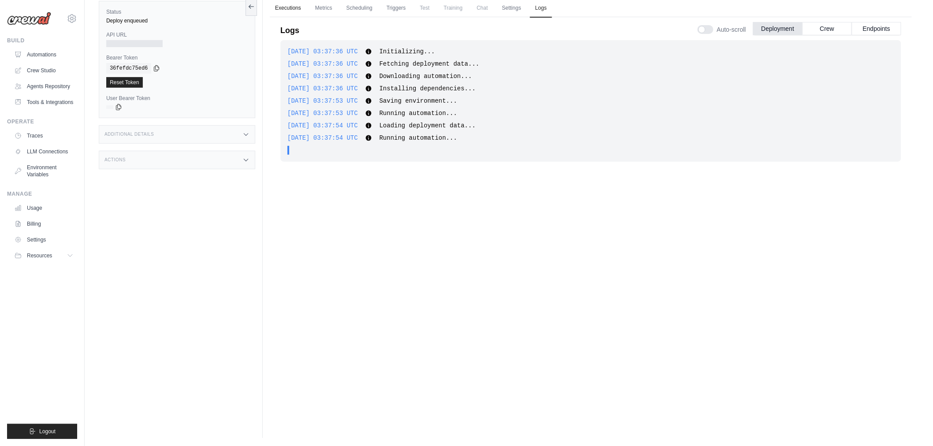
click at [296, 9] on link "Executions" at bounding box center [288, 8] width 37 height 19
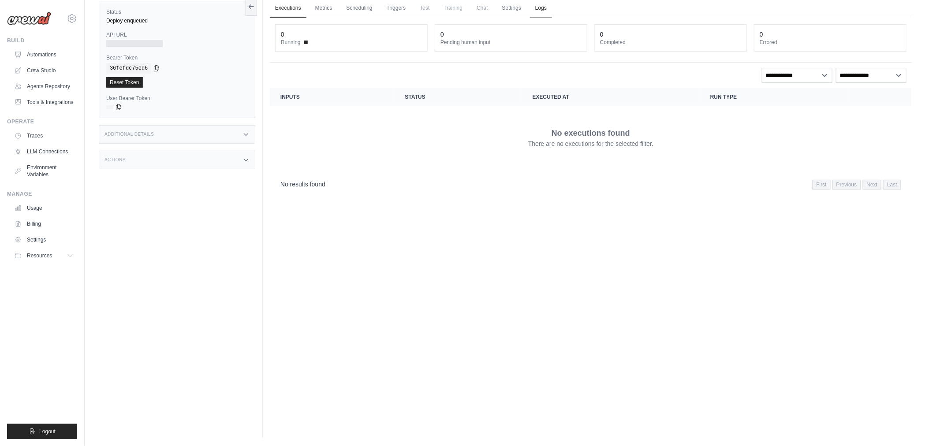
click at [549, 4] on link "Logs" at bounding box center [541, 8] width 22 height 19
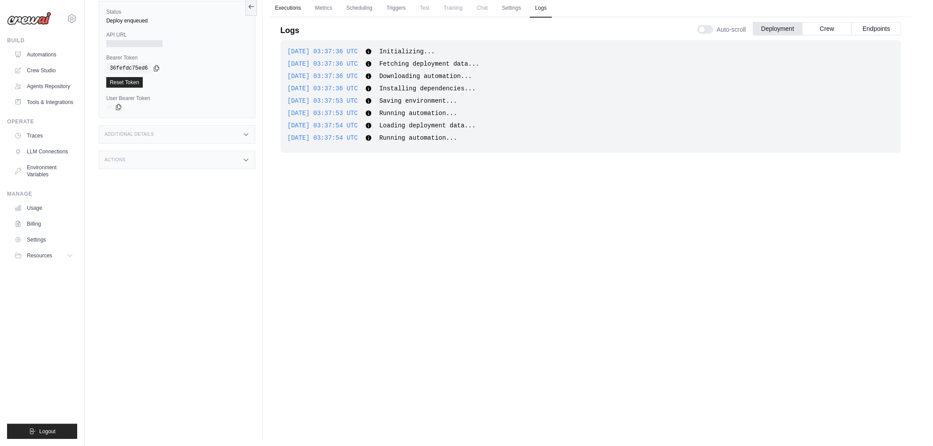
click at [287, 3] on link "Executions" at bounding box center [288, 8] width 37 height 19
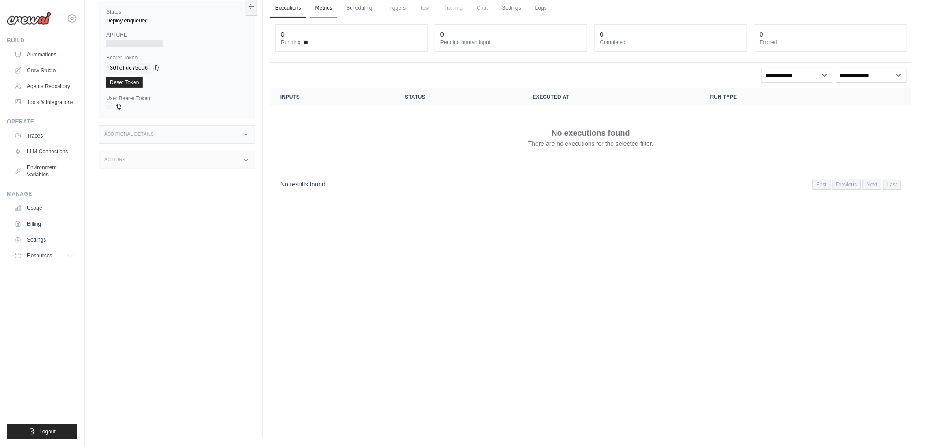
click at [320, 7] on link "Metrics" at bounding box center [324, 8] width 28 height 19
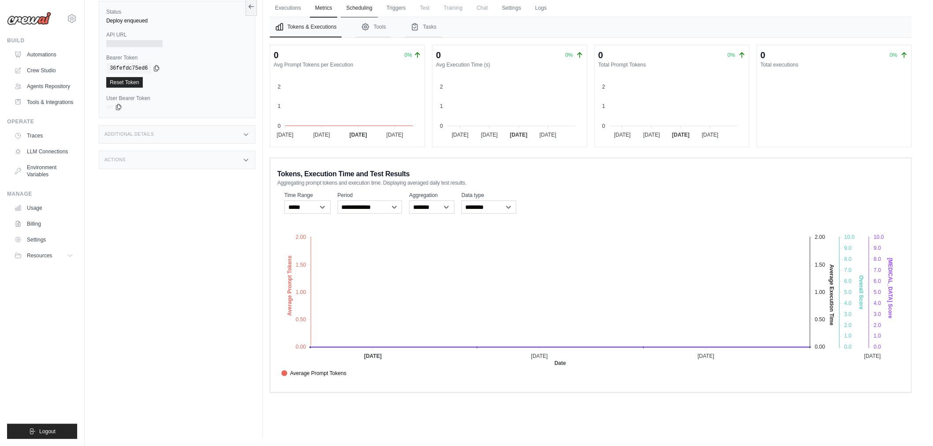
click at [375, 7] on link "Scheduling" at bounding box center [359, 8] width 37 height 19
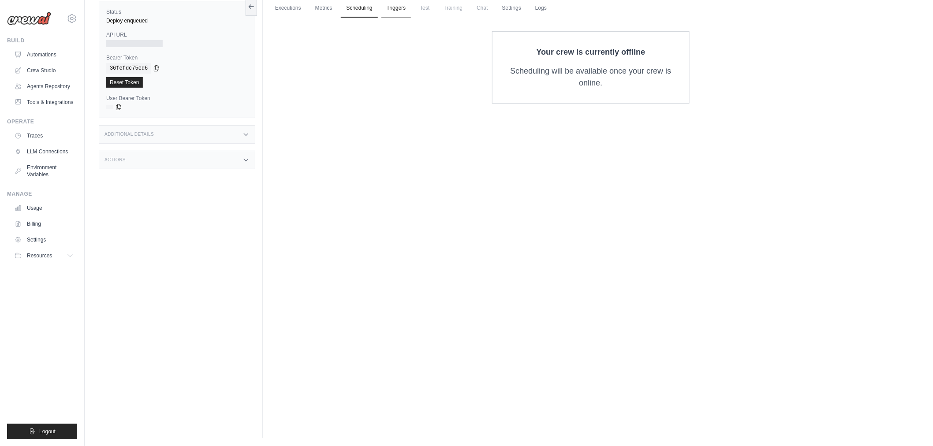
click at [399, 5] on link "Triggers" at bounding box center [396, 8] width 30 height 19
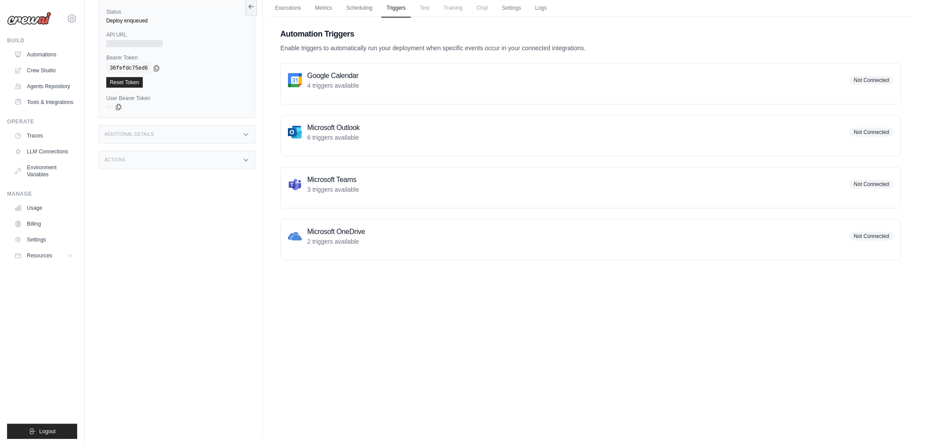
click at [435, 7] on span "Test" at bounding box center [424, 8] width 20 height 18
click at [522, 9] on link "Settings" at bounding box center [512, 8] width 30 height 19
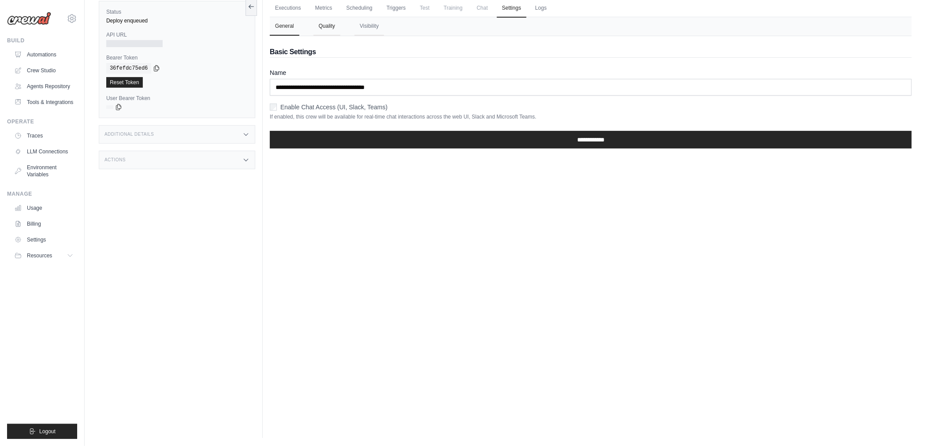
click at [328, 23] on button "Quality" at bounding box center [326, 26] width 27 height 19
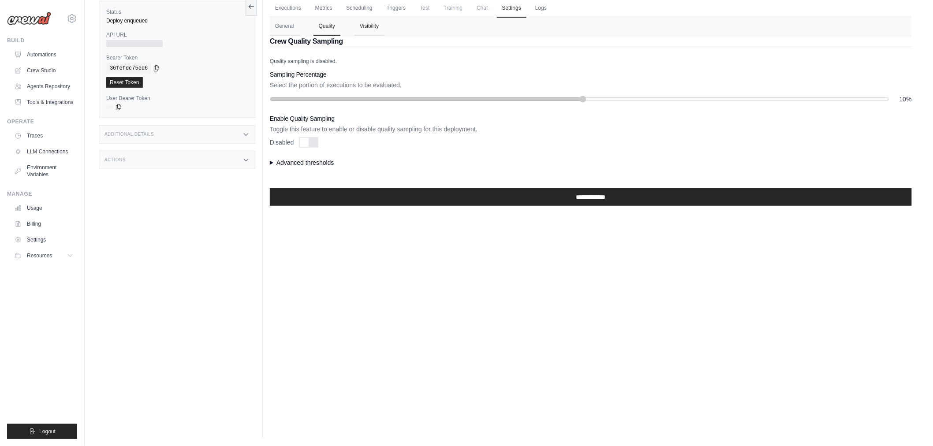
click at [364, 25] on button "Visibility" at bounding box center [369, 26] width 30 height 19
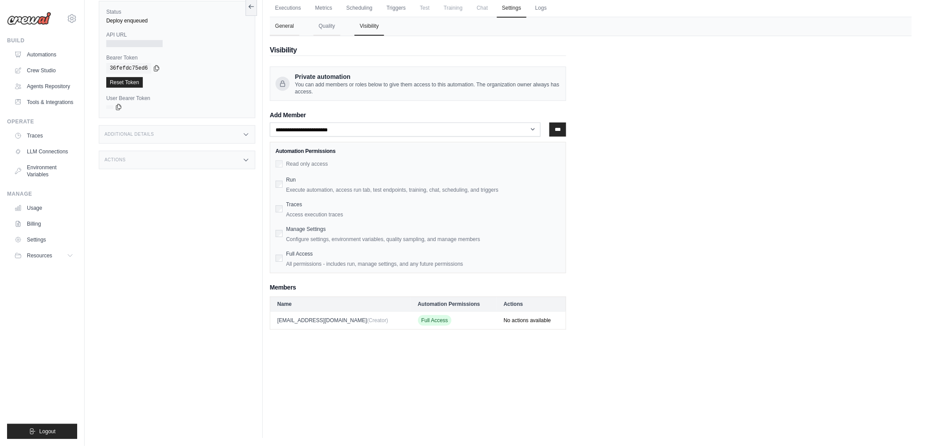
click at [279, 24] on button "General" at bounding box center [285, 26] width 30 height 19
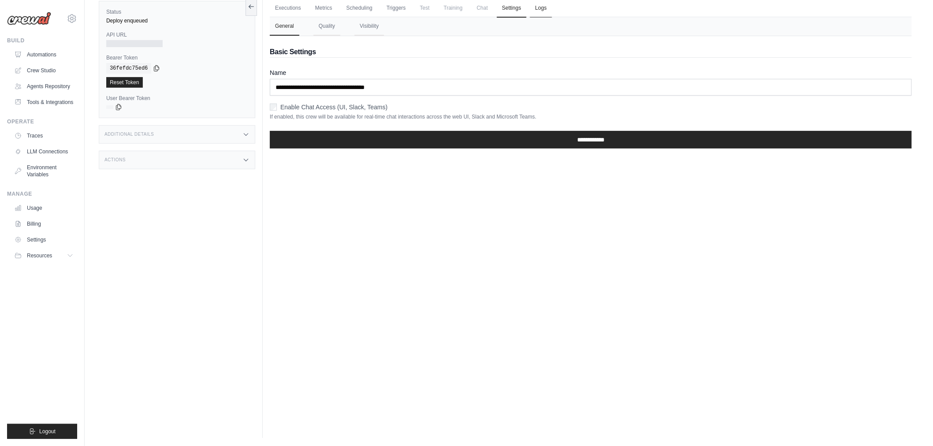
click at [547, 11] on link "Logs" at bounding box center [541, 8] width 22 height 19
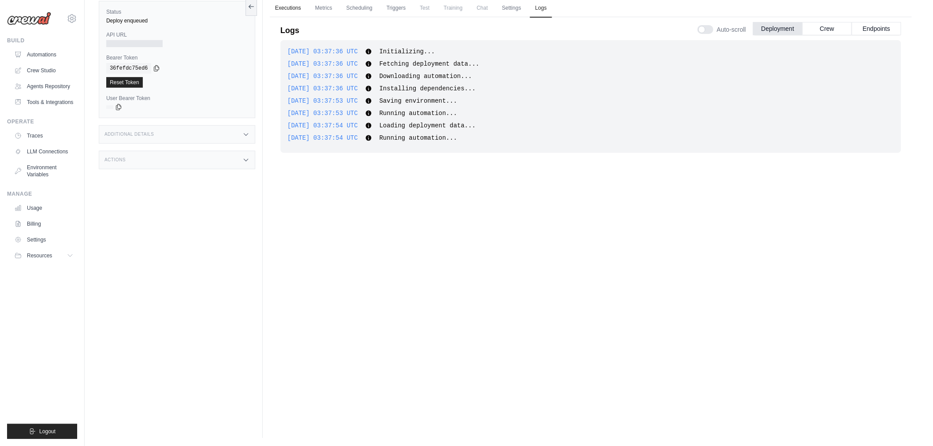
click at [302, 6] on link "Executions" at bounding box center [288, 8] width 37 height 19
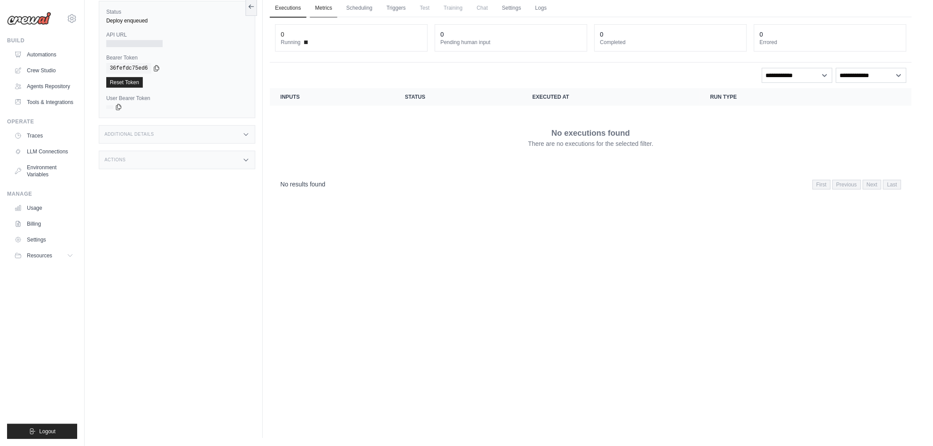
click at [320, 7] on link "Metrics" at bounding box center [324, 8] width 28 height 19
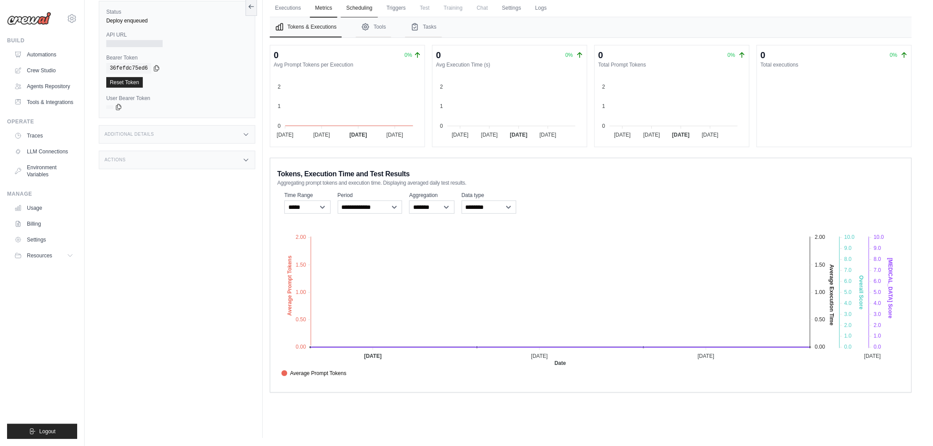
click at [361, 9] on link "Scheduling" at bounding box center [359, 8] width 37 height 19
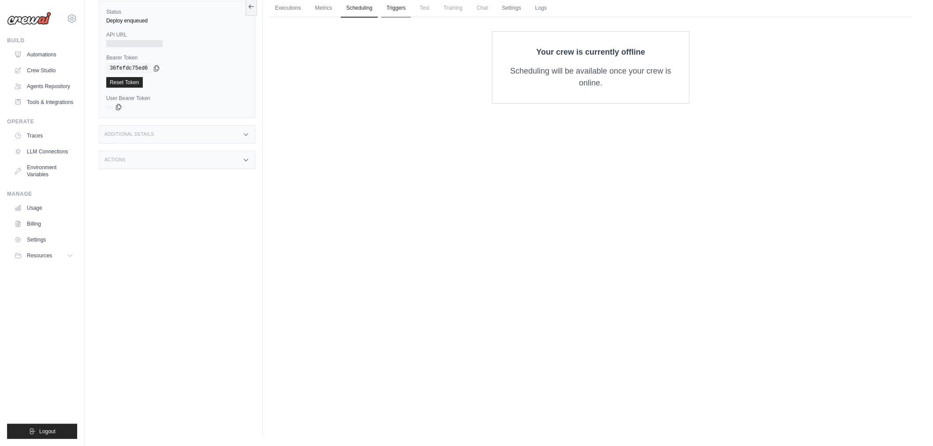
click at [388, 6] on link "Triggers" at bounding box center [396, 8] width 30 height 19
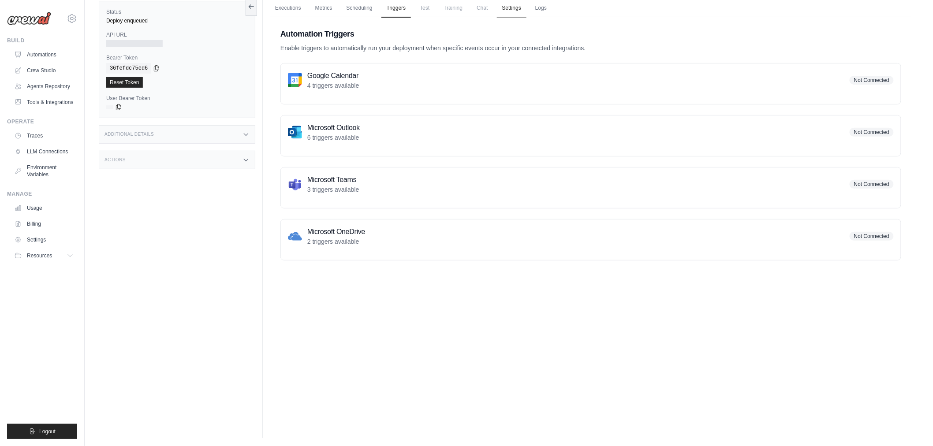
click at [512, 5] on link "Settings" at bounding box center [512, 8] width 30 height 19
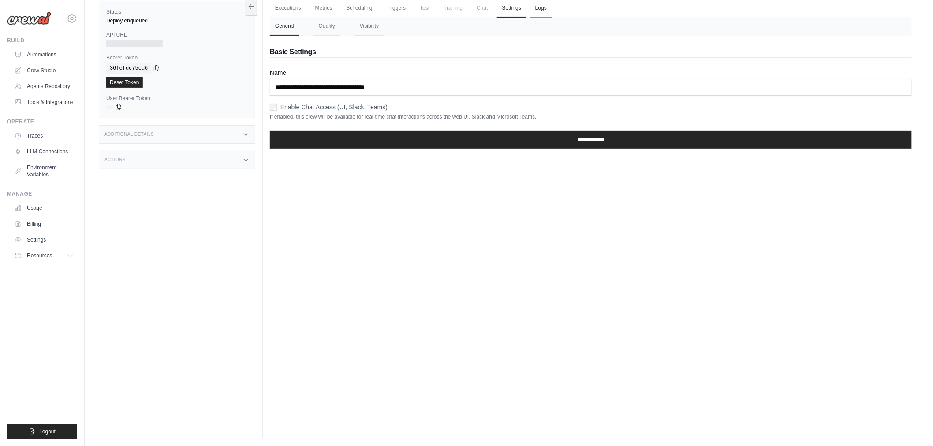
click at [552, 5] on link "Logs" at bounding box center [541, 8] width 22 height 19
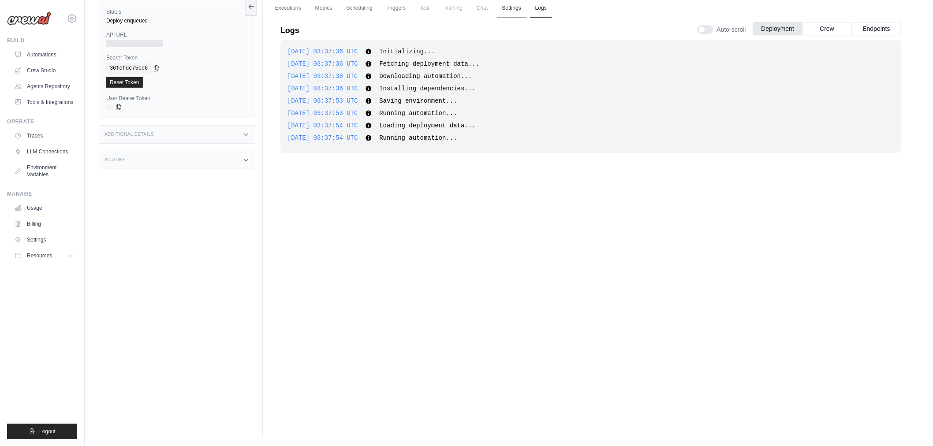
click at [513, 6] on link "Settings" at bounding box center [512, 8] width 30 height 19
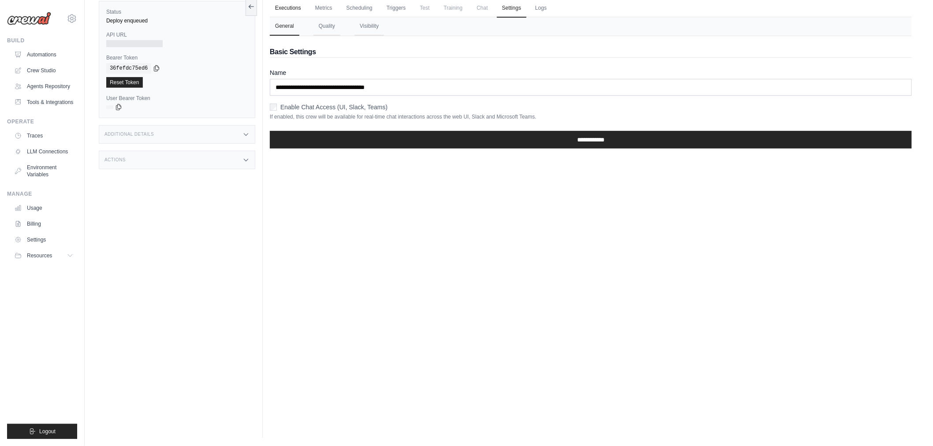
click at [282, 9] on link "Executions" at bounding box center [288, 8] width 37 height 19
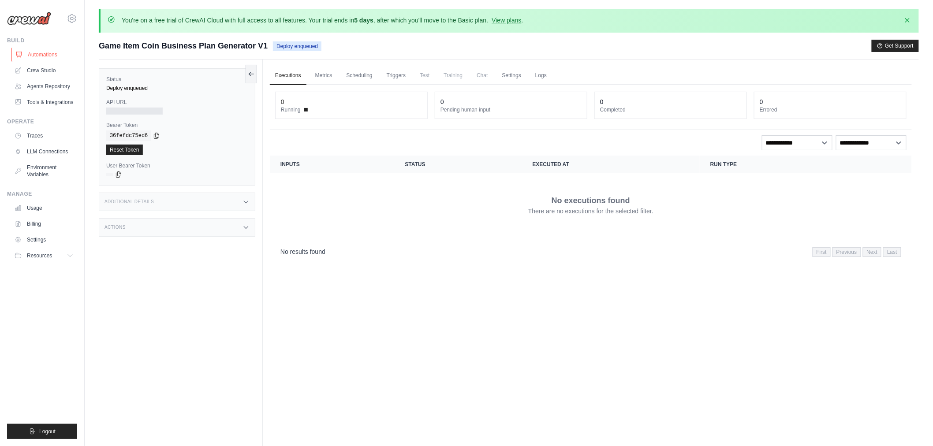
click at [33, 52] on link "Automations" at bounding box center [44, 55] width 67 height 14
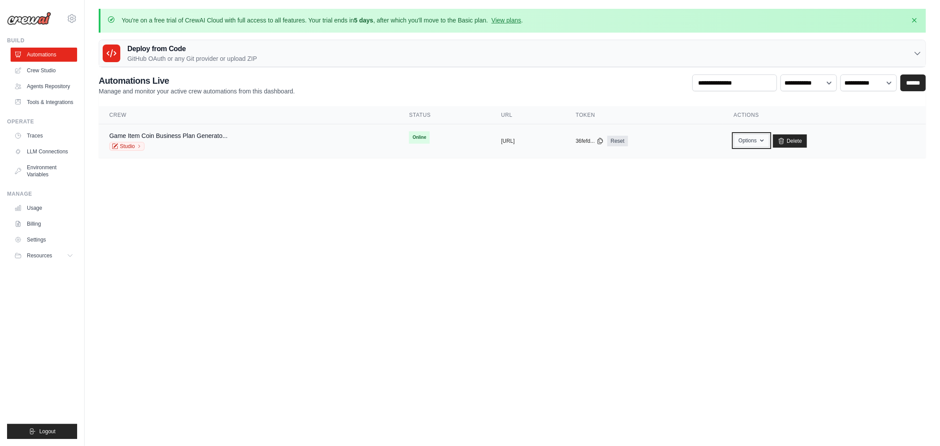
click at [769, 141] on button "Options" at bounding box center [752, 140] width 36 height 13
drag, startPoint x: 317, startPoint y: 160, endPoint x: 303, endPoint y: 156, distance: 15.3
click at [315, 160] on main "You're on a free trial of CrewAI Cloud with full access to all features. Your t…" at bounding box center [512, 88] width 855 height 177
click at [766, 140] on icon "button" at bounding box center [761, 140] width 7 height 7
click at [769, 174] on link "Export React JSX Component" at bounding box center [720, 177] width 99 height 16
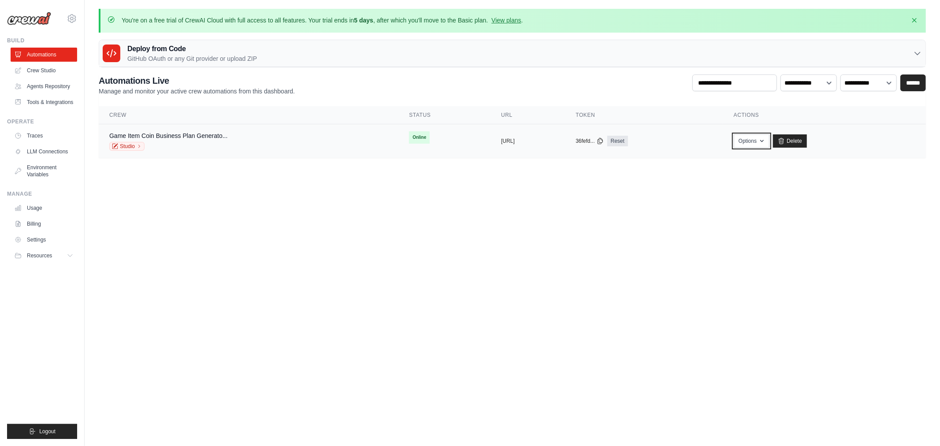
drag, startPoint x: 792, startPoint y: 142, endPoint x: 798, endPoint y: 148, distance: 7.8
click at [766, 142] on icon "button" at bounding box center [761, 141] width 7 height 7
click at [769, 187] on link "Export React TSX Component" at bounding box center [720, 193] width 99 height 16
click at [769, 146] on button "Options" at bounding box center [752, 140] width 36 height 13
drag, startPoint x: 457, startPoint y: 208, endPoint x: 455, endPoint y: 202, distance: 6.0
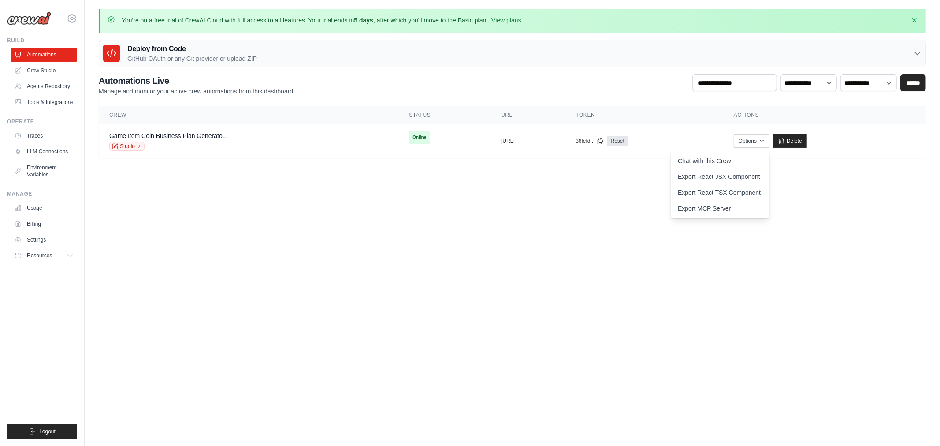
click at [456, 203] on body "[EMAIL_ADDRESS][DOMAIN_NAME] Settings Build Automations" at bounding box center [470, 223] width 940 height 446
click at [227, 133] on link "Game Item Coin Business Plan Generato..." at bounding box center [168, 135] width 118 height 7
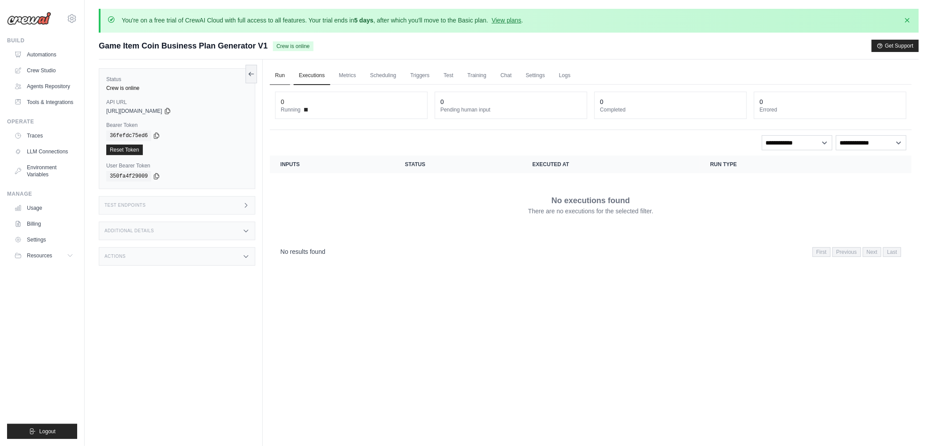
click at [282, 78] on link "Run" at bounding box center [280, 76] width 20 height 19
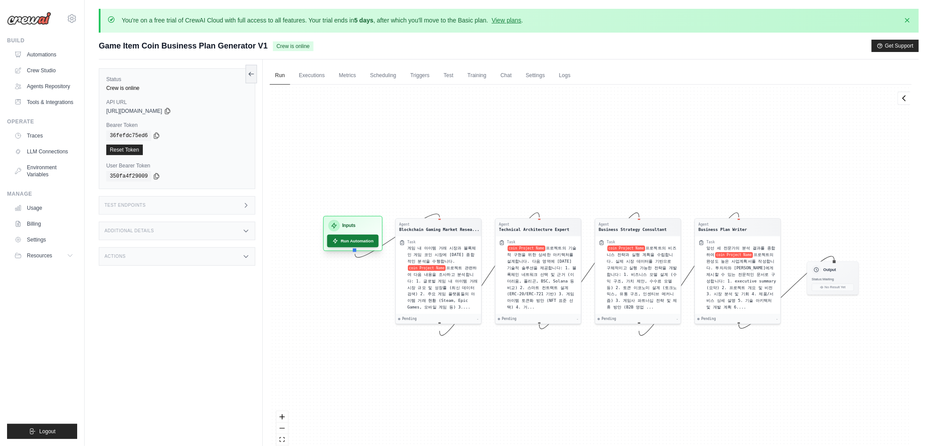
click at [360, 238] on button "Run Automation" at bounding box center [353, 240] width 52 height 13
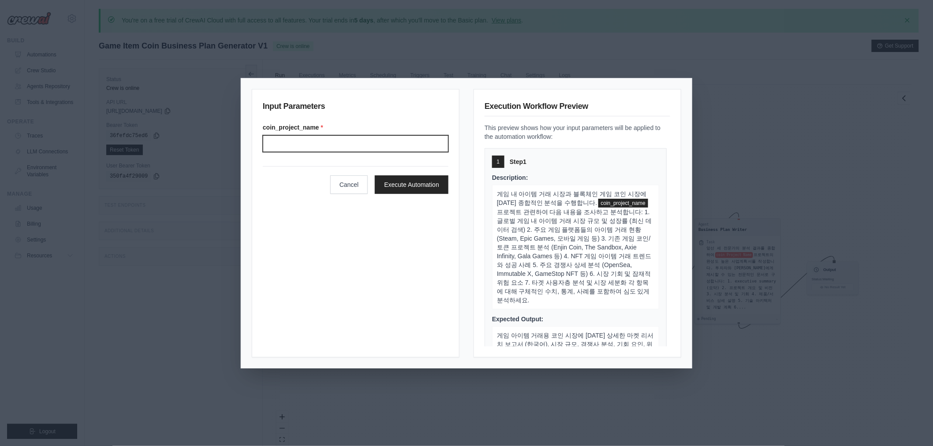
click at [337, 150] on input "Coin project name" at bounding box center [356, 143] width 186 height 17
type input "*"
type input "*******"
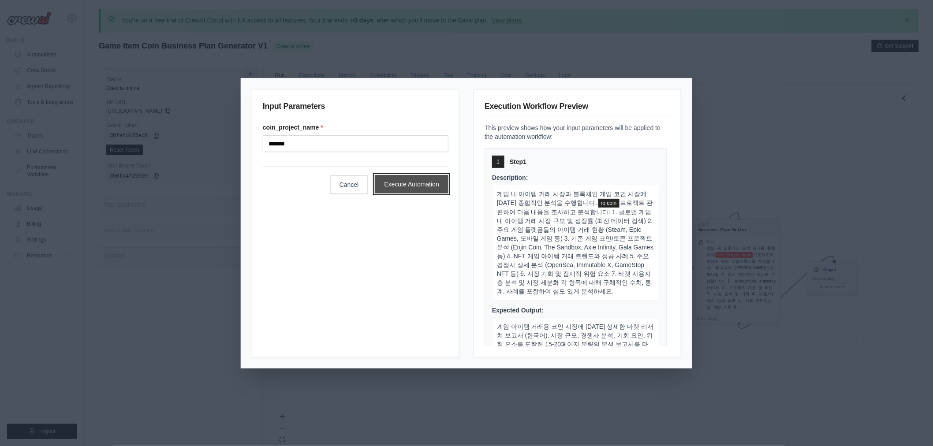
click at [380, 180] on button "Execute Automation" at bounding box center [412, 184] width 74 height 19
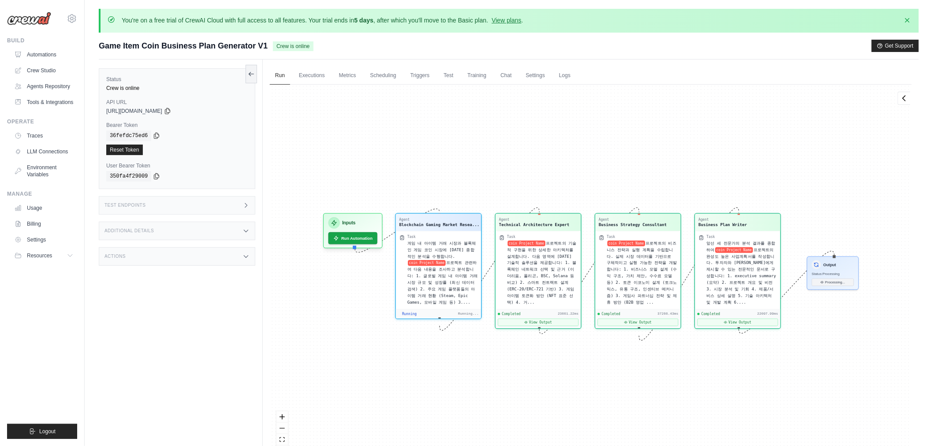
scroll to position [11908, 0]
click at [315, 71] on link "Executions" at bounding box center [312, 76] width 37 height 19
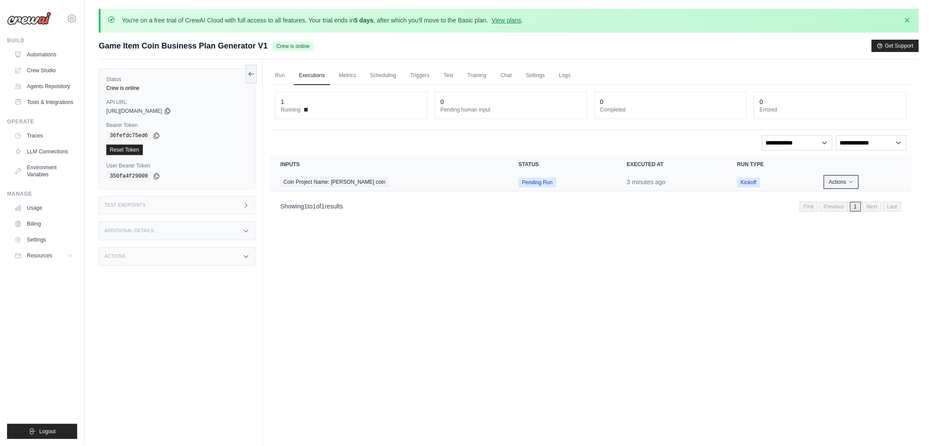
click at [844, 182] on button "Actions" at bounding box center [840, 182] width 31 height 11
click at [852, 196] on link "View Details" at bounding box center [872, 198] width 56 height 14
click at [275, 76] on link "Run" at bounding box center [280, 76] width 20 height 19
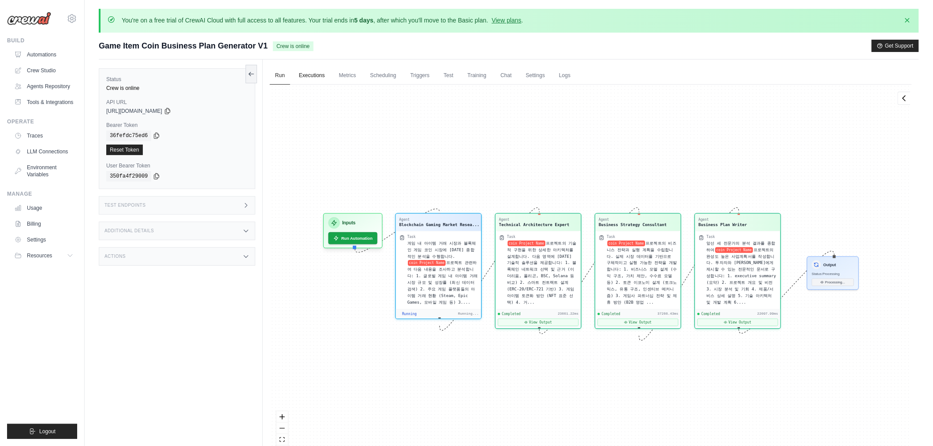
click at [316, 71] on link "Executions" at bounding box center [312, 76] width 37 height 19
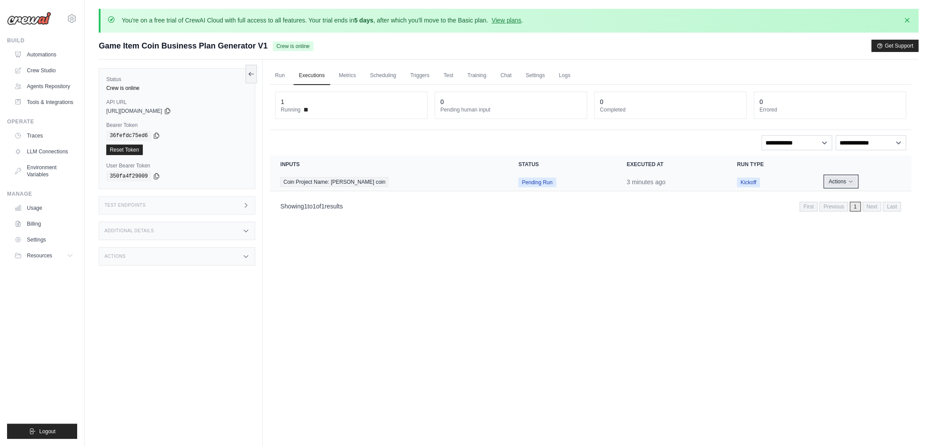
click at [836, 184] on button "Actions" at bounding box center [840, 181] width 31 height 11
click at [865, 196] on link "View Details" at bounding box center [872, 198] width 56 height 14
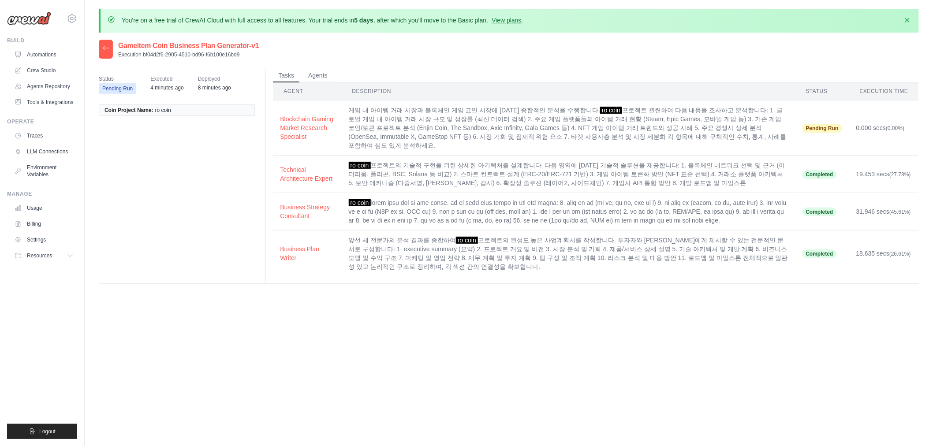
drag, startPoint x: 517, startPoint y: 253, endPoint x: 522, endPoint y: 253, distance: 4.8
click at [517, 253] on td "앞선 세 전문가의 분석 결과를 종합하여 ro coin 프로젝트의 완성도 높은 사업계획서를 작성합니다. 투자자와 [PERSON_NAME]에게 제…" at bounding box center [568, 253] width 453 height 46
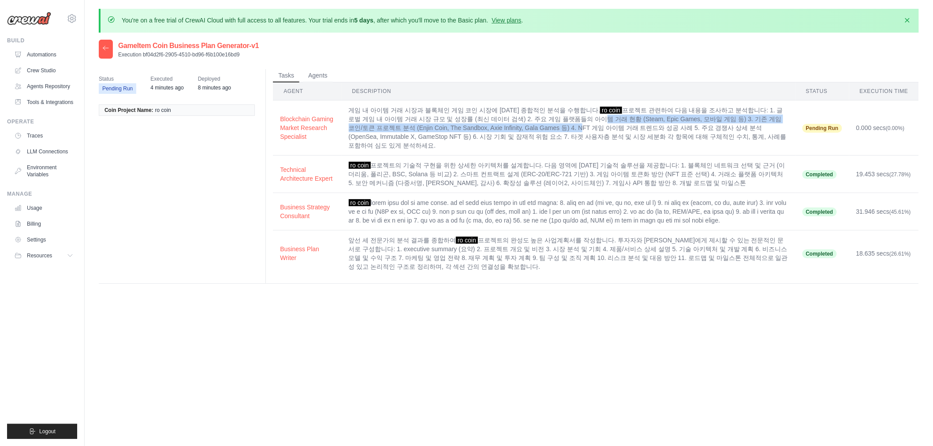
drag, startPoint x: 524, startPoint y: 126, endPoint x: 553, endPoint y: 122, distance: 28.5
click at [553, 122] on td "게임 내 아이템 거래 시장과 블록체인 게임 코인 시장에 [DATE] 종합적인 분석을 수행합니다. ro coin 프로젝트 관련하여 다음 내용을 …" at bounding box center [568, 127] width 453 height 55
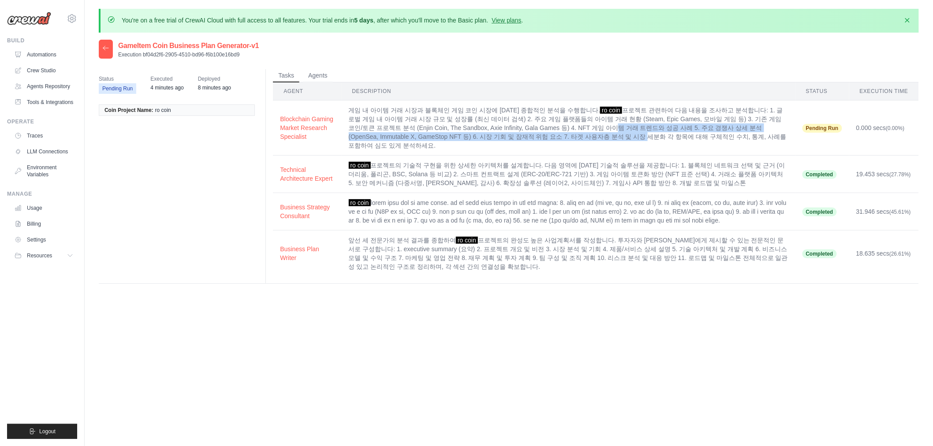
drag, startPoint x: 554, startPoint y: 128, endPoint x: 563, endPoint y: 135, distance: 11.4
click at [563, 135] on td "게임 내 아이템 거래 시장과 블록체인 게임 코인 시장에 [DATE] 종합적인 분석을 수행합니다. ro coin 프로젝트 관련하여 다음 내용을 …" at bounding box center [568, 127] width 453 height 55
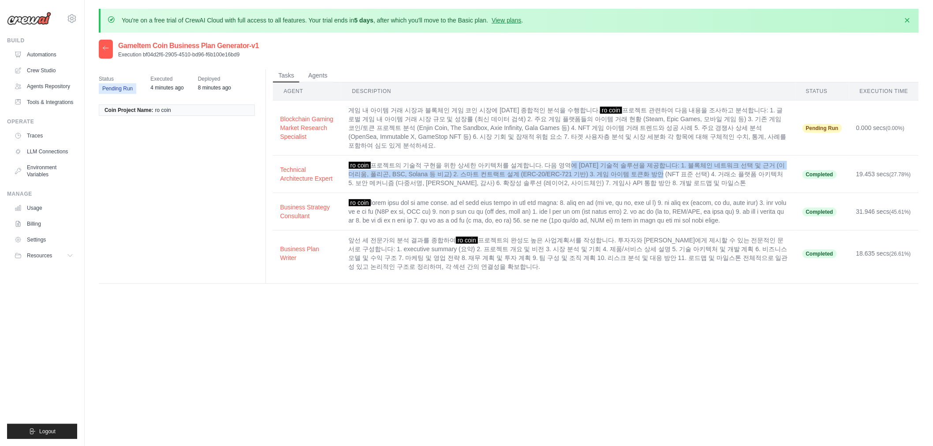
drag, startPoint x: 554, startPoint y: 148, endPoint x: 624, endPoint y: 164, distance: 70.9
click at [624, 164] on td "ro coin 프로젝트의 기술적 구현을 위한 상세한 아키텍처를 설계합니다. 다음 영역에 [DATE] 기술적 솔루션을 제공합니다: 1. 블록체인…" at bounding box center [568, 174] width 453 height 37
click at [622, 164] on td "ro coin 프로젝트의 기술적 구현을 위한 상세한 아키텍처를 설계합니다. 다음 영역에 [DATE] 기술적 솔루션을 제공합니다: 1. 블록체인…" at bounding box center [568, 174] width 453 height 37
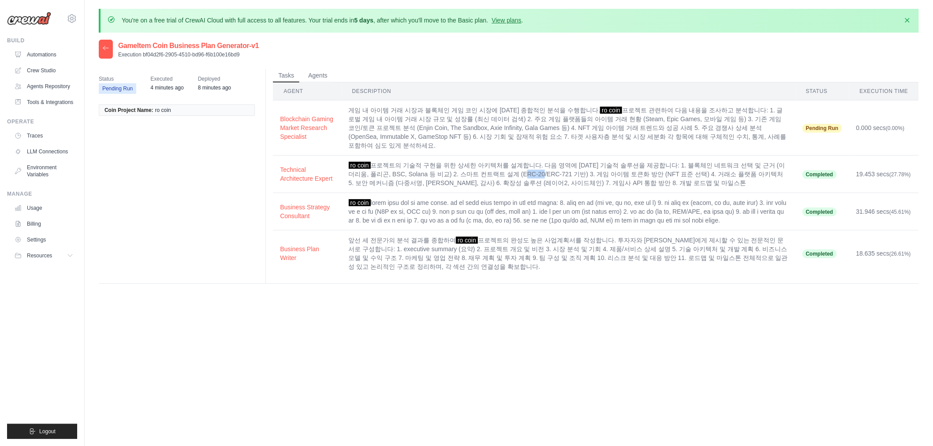
drag, startPoint x: 497, startPoint y: 165, endPoint x: 513, endPoint y: 164, distance: 15.5
click at [513, 164] on td "ro coin 프로젝트의 기술적 구현을 위한 상세한 아키텍처를 설계합니다. 다음 영역에 [DATE] 기술적 솔루션을 제공합니다: 1. 블록체인…" at bounding box center [568, 174] width 453 height 37
click at [517, 166] on td "ro coin 프로젝트의 기술적 구현을 위한 상세한 아키텍처를 설계합니다. 다음 영역에 [DATE] 기술적 솔루션을 제공합니다: 1. 블록체인…" at bounding box center [568, 174] width 453 height 37
drag, startPoint x: 492, startPoint y: 174, endPoint x: 502, endPoint y: 174, distance: 10.1
click at [502, 174] on td "ro coin 프로젝트의 기술적 구현을 위한 상세한 아키텍처를 설계합니다. 다음 영역에 [DATE] 기술적 솔루션을 제공합니다: 1. 블록체인…" at bounding box center [568, 174] width 453 height 37
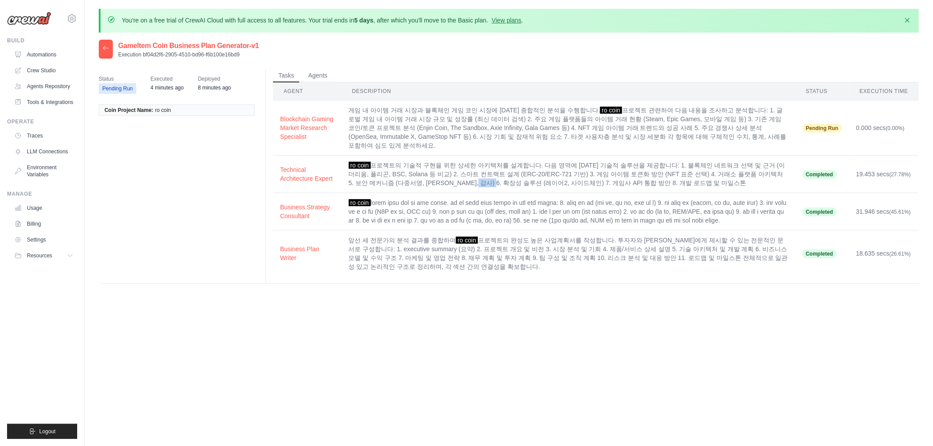
drag, startPoint x: 433, startPoint y: 178, endPoint x: 450, endPoint y: 181, distance: 16.5
click at [450, 181] on td "ro coin 프로젝트의 기술적 구현을 위한 상세한 아키텍처를 설계합니다. 다음 영역에 [DATE] 기술적 솔루션을 제공합니다: 1. 블록체인…" at bounding box center [568, 174] width 453 height 37
drag, startPoint x: 426, startPoint y: 193, endPoint x: 479, endPoint y: 192, distance: 53.8
click at [469, 193] on td "ro coin" at bounding box center [568, 211] width 453 height 37
drag, startPoint x: 482, startPoint y: 193, endPoint x: 540, endPoint y: 191, distance: 58.2
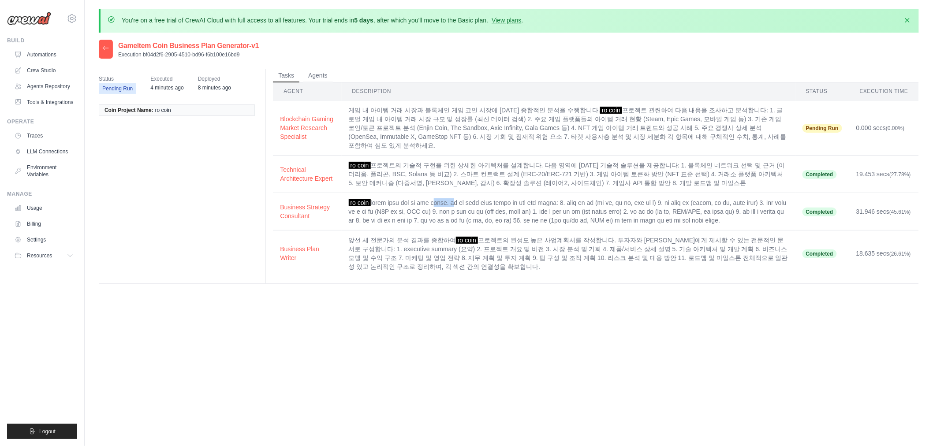
click at [519, 193] on td "ro coin" at bounding box center [568, 211] width 453 height 37
drag, startPoint x: 572, startPoint y: 195, endPoint x: 638, endPoint y: 195, distance: 66.1
click at [636, 195] on td "ro coin" at bounding box center [568, 211] width 453 height 37
click at [648, 195] on td "ro coin" at bounding box center [568, 211] width 453 height 37
drag, startPoint x: 507, startPoint y: 208, endPoint x: 573, endPoint y: 208, distance: 66.1
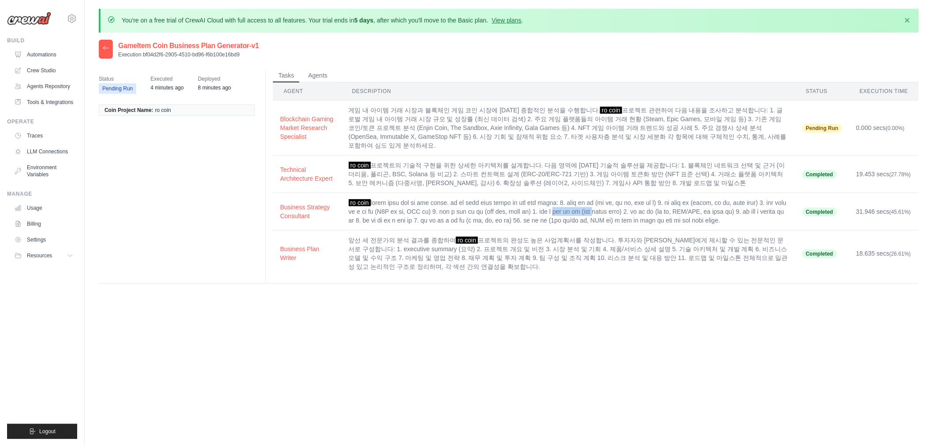
click at [571, 208] on td "ro coin" at bounding box center [568, 211] width 453 height 37
click at [581, 217] on td "ro coin" at bounding box center [568, 211] width 453 height 37
drag, startPoint x: 543, startPoint y: 227, endPoint x: 555, endPoint y: 227, distance: 12.3
click at [555, 227] on td "ro coin" at bounding box center [568, 211] width 453 height 37
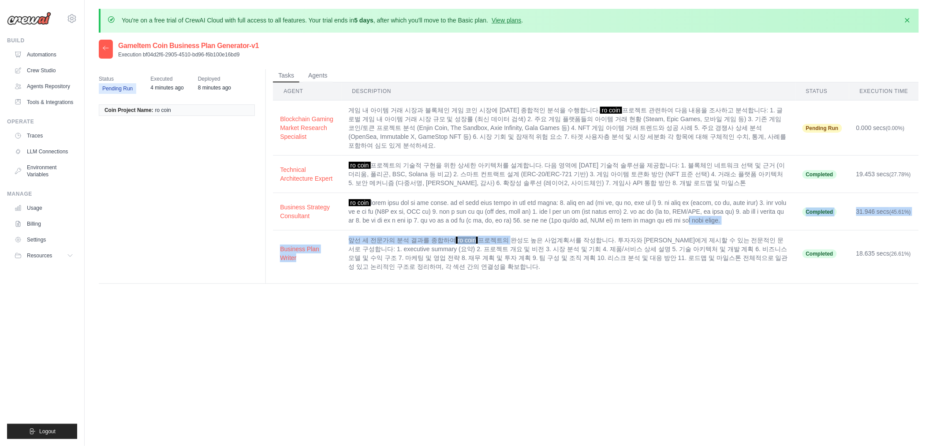
drag, startPoint x: 520, startPoint y: 234, endPoint x: 500, endPoint y: 241, distance: 21.6
click at [500, 241] on tbody "Blockchain Gaming Market Research Specialist 게임 내 아이템 거래 시장과 블록체인 게임 코인 시장에 [DA…" at bounding box center [596, 188] width 646 height 176
click at [492, 250] on td "앞선 세 전문가의 분석 결과를 종합하여 ro coin 프로젝트의 완성도 높은 사업계획서를 작성합니다. 투자자와 [PERSON_NAME]에게 제…" at bounding box center [568, 253] width 453 height 46
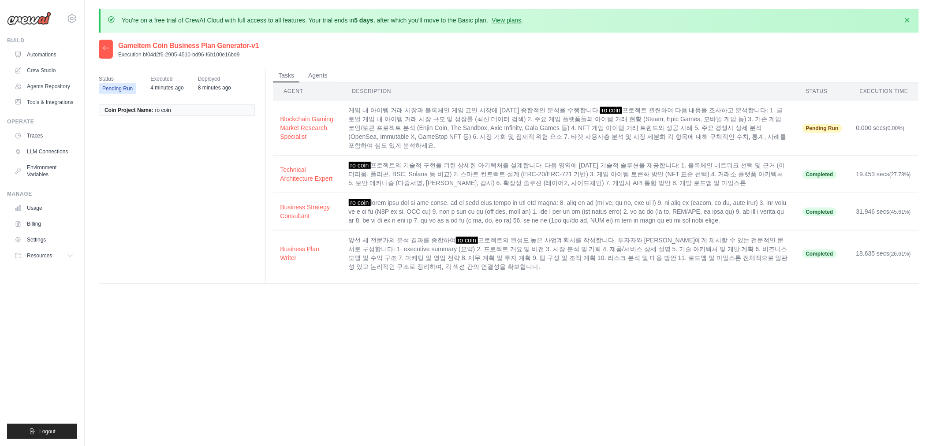
click at [493, 255] on td "앞선 세 전문가의 분석 결과를 종합하여 ro coin 프로젝트의 완성도 높은 사업계획서를 작성합니다. 투자자와 [PERSON_NAME]에게 제…" at bounding box center [568, 253] width 453 height 46
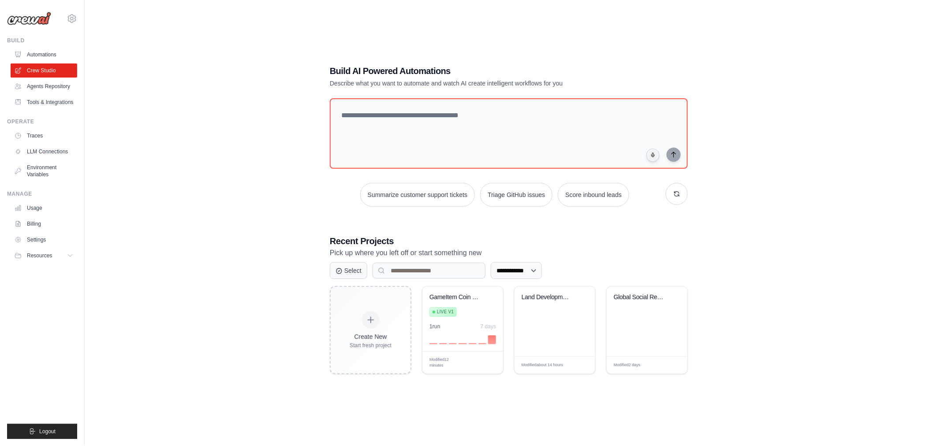
scroll to position [47, 0]
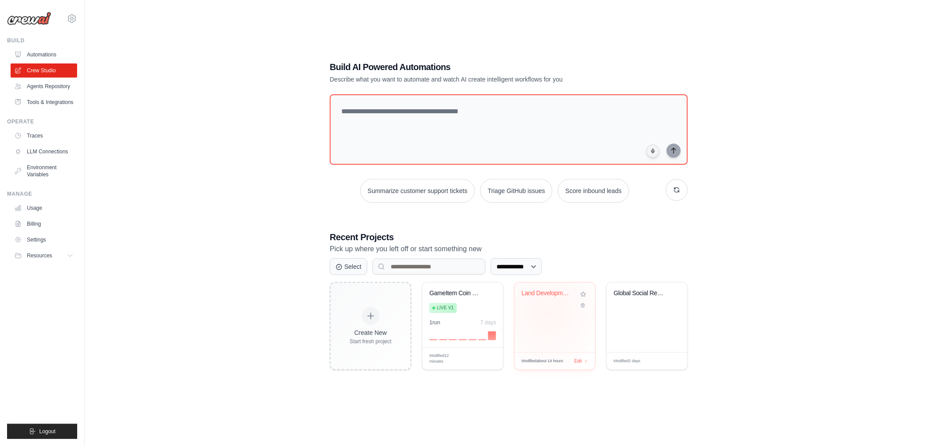
click at [549, 312] on div "Land Development Manual SaaS Busine..." at bounding box center [554, 317] width 81 height 70
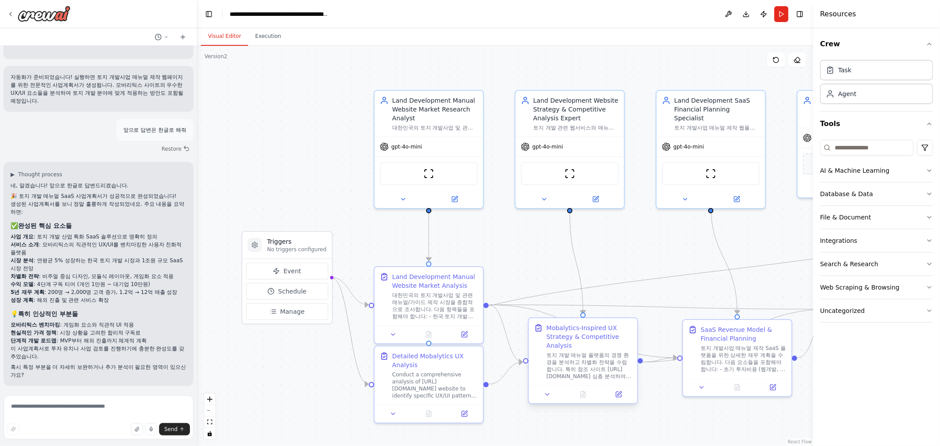
scroll to position [978, 0]
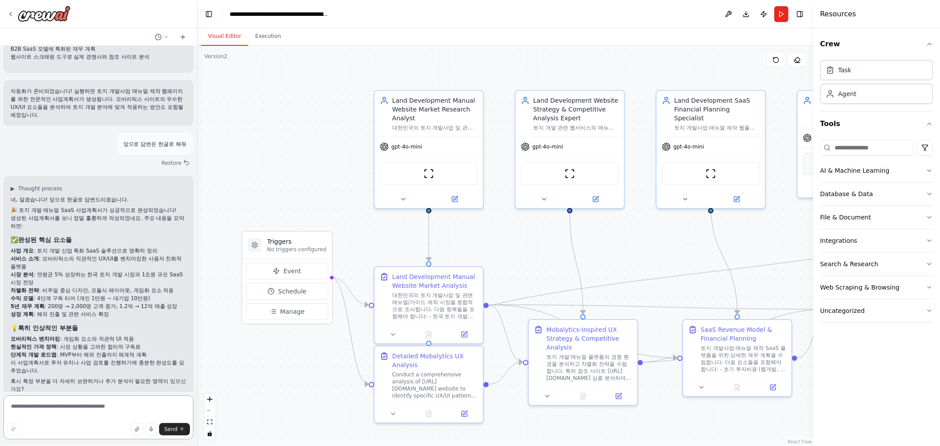
click at [93, 415] on textarea at bounding box center [99, 417] width 190 height 44
type textarea "**********"
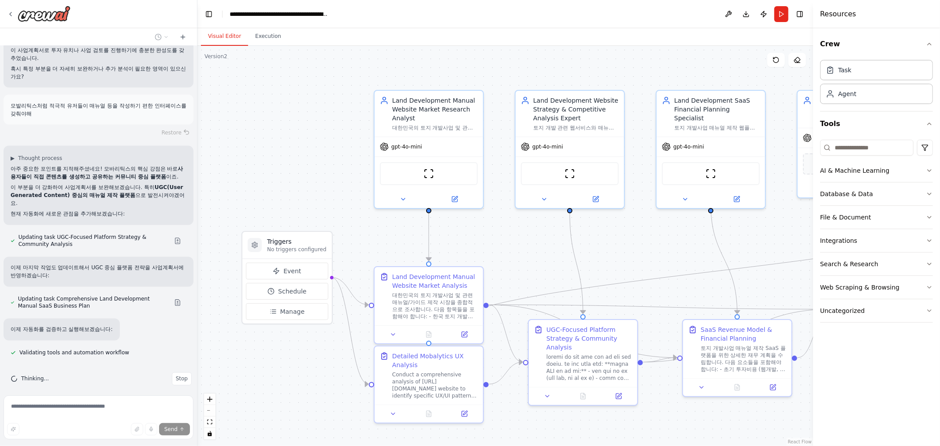
scroll to position [1362, 0]
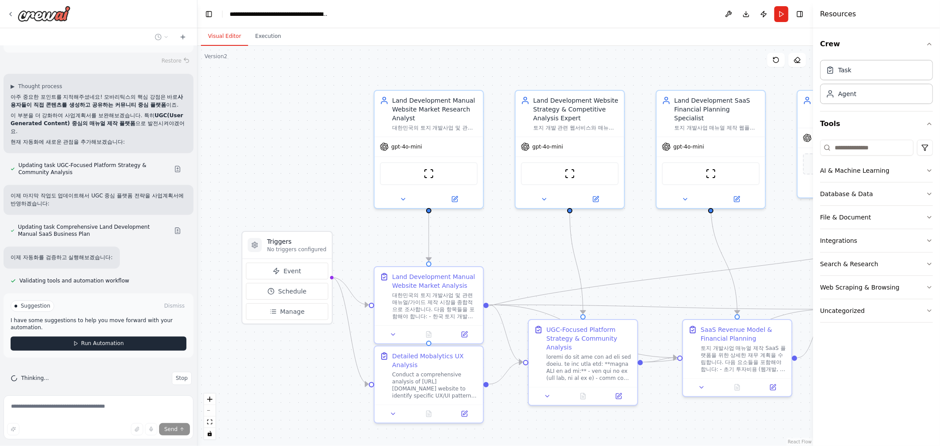
click at [58, 337] on button "Run Automation" at bounding box center [99, 344] width 176 height 14
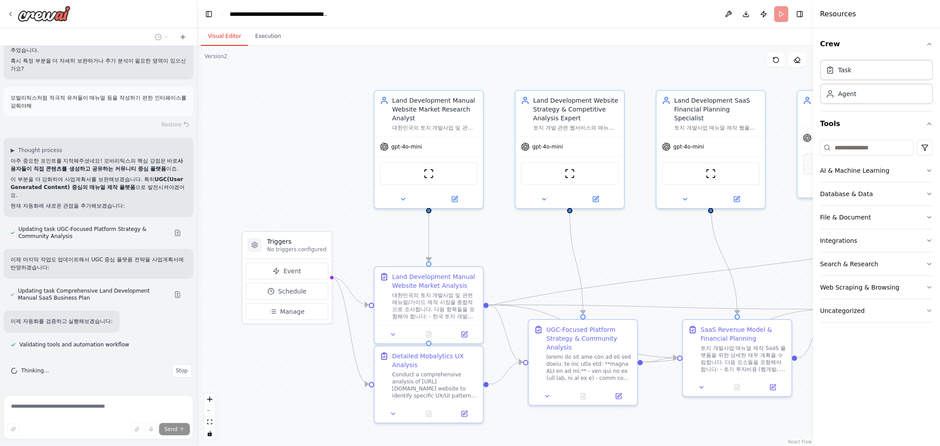
scroll to position [1290, 0]
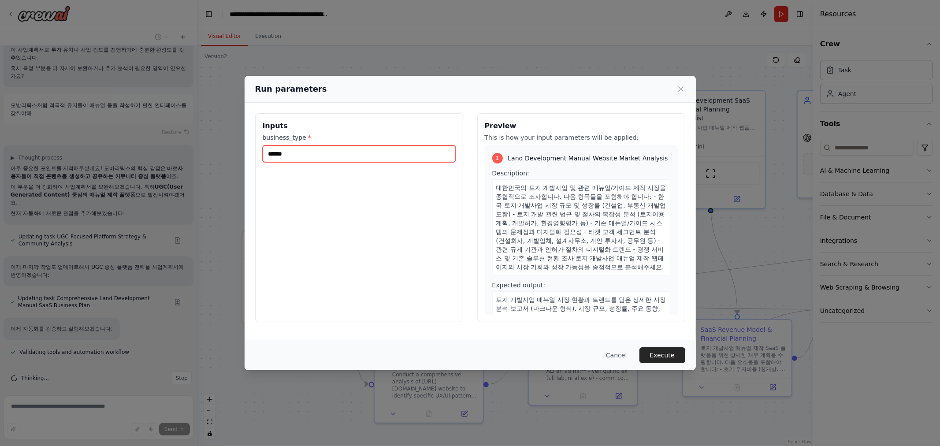
drag, startPoint x: 333, startPoint y: 159, endPoint x: 104, endPoint y: 160, distance: 229.6
click at [104, 160] on div "Run parameters Inputs business_type * ****** Preview This is how your input par…" at bounding box center [470, 223] width 940 height 446
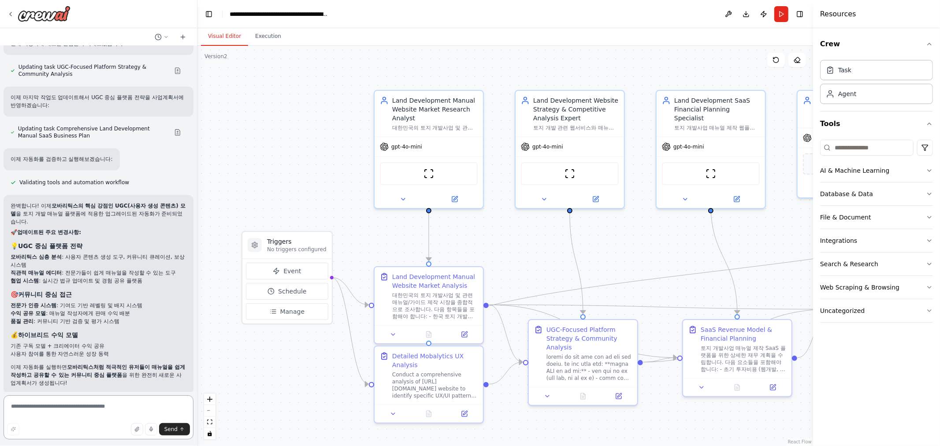
scroll to position [1462, 0]
click at [67, 405] on textarea at bounding box center [99, 417] width 190 height 44
type textarea "**********"
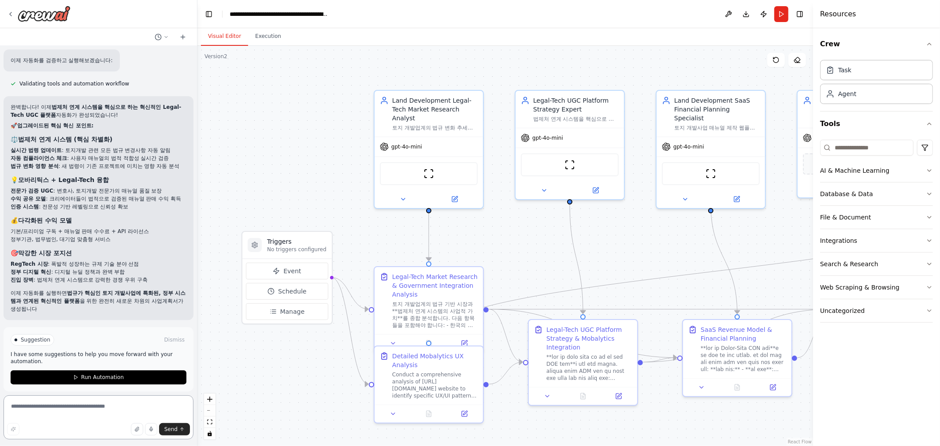
scroll to position [2130, 0]
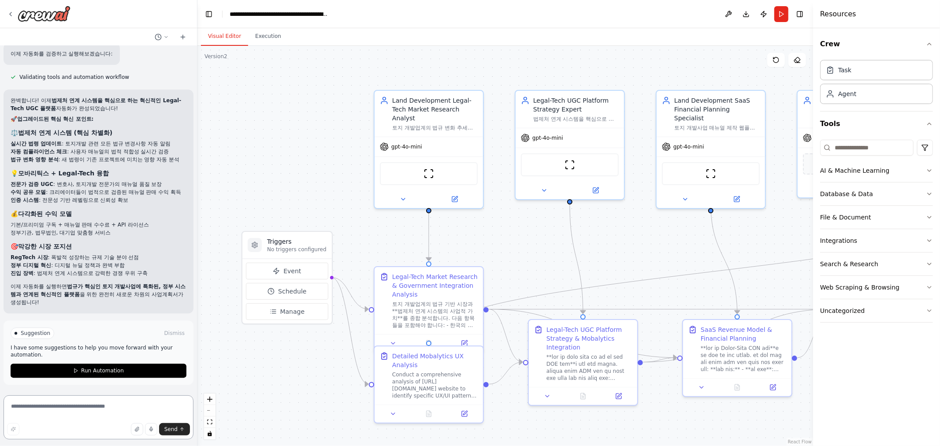
click at [60, 412] on textarea at bounding box center [99, 417] width 190 height 44
type textarea "*"
click at [67, 374] on button "Run Automation" at bounding box center [99, 371] width 176 height 14
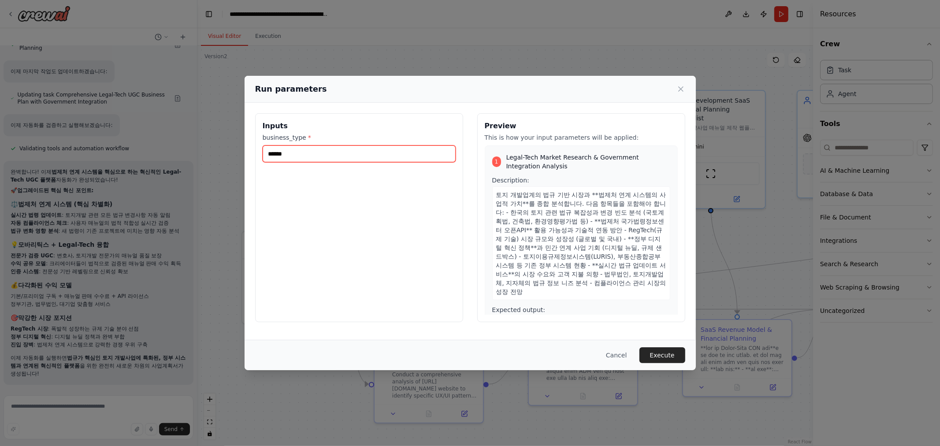
click at [321, 155] on input "******" at bounding box center [359, 153] width 193 height 17
type input "*****"
click at [662, 354] on button "Execute" at bounding box center [662, 355] width 46 height 16
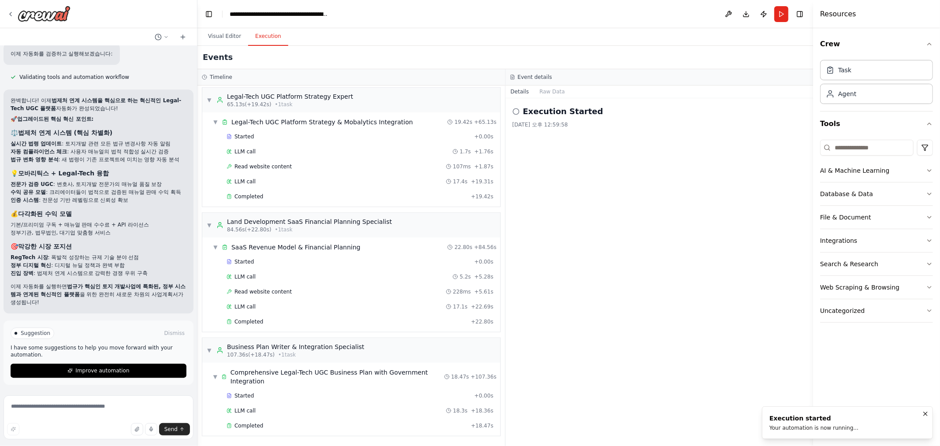
scroll to position [466, 0]
click at [72, 375] on button "Improve automation" at bounding box center [99, 371] width 176 height 14
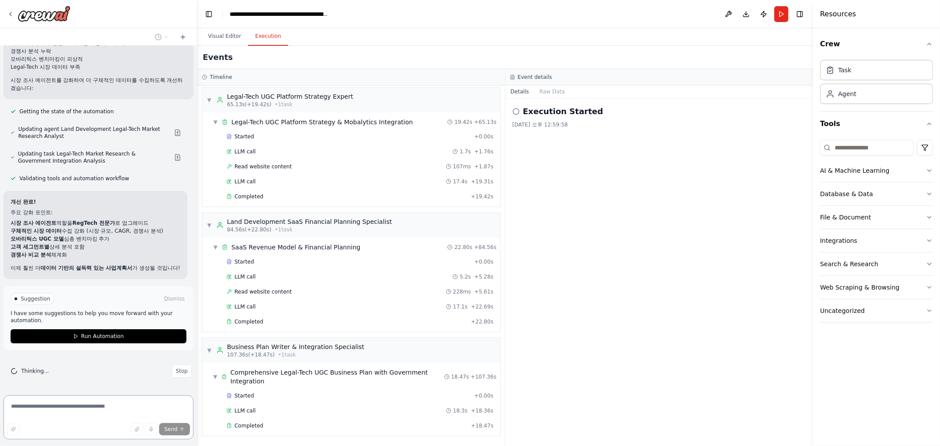
scroll to position [2433, 0]
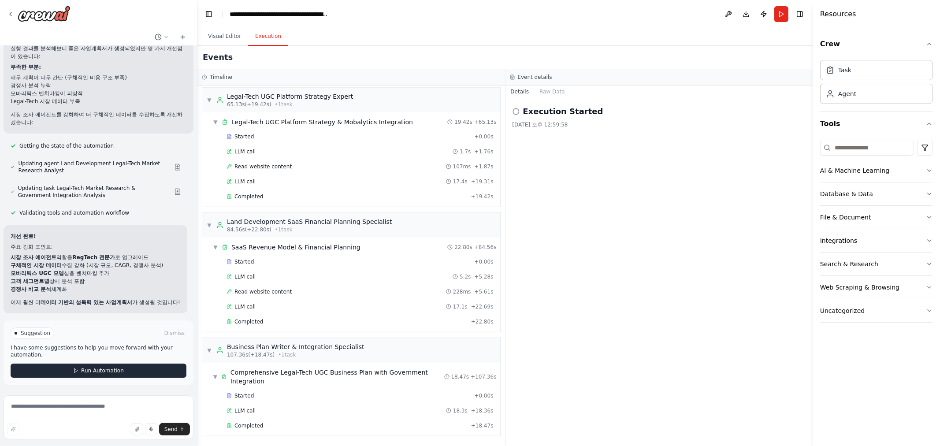
click at [107, 369] on span "Run Automation" at bounding box center [102, 370] width 43 height 7
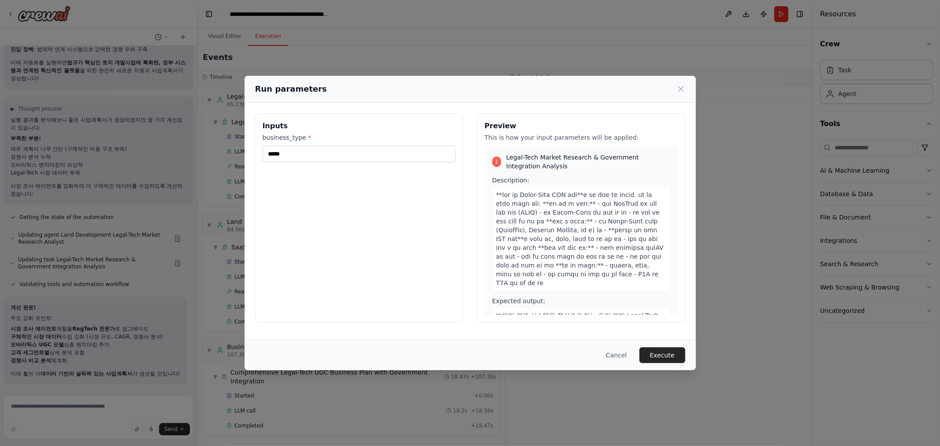
click at [671, 350] on button "Execute" at bounding box center [662, 355] width 46 height 16
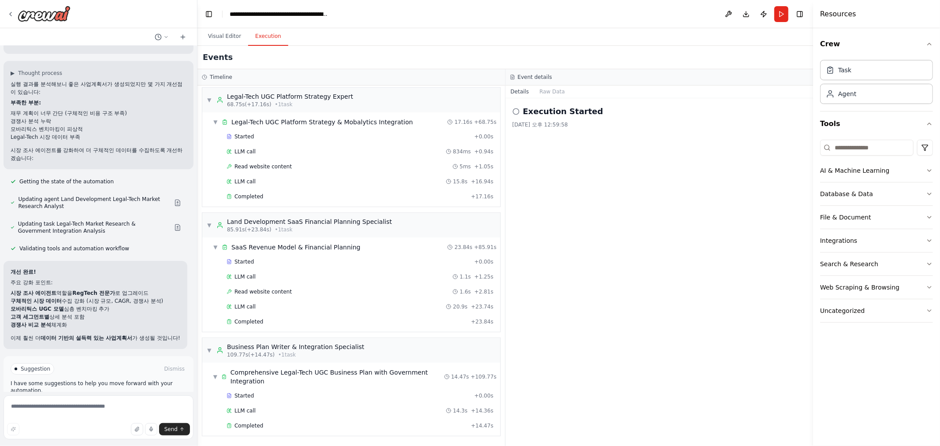
scroll to position [2384, 0]
drag, startPoint x: 47, startPoint y: 131, endPoint x: 63, endPoint y: 130, distance: 16.3
click at [62, 130] on ul "재무 계획이 너무 간단 (구체적인 비용 구조 부족) 경쟁사 분석 누락 모바리틱스 벤치마킹이 피상적 Legal-Tech 시장 데이터 부족" at bounding box center [99, 129] width 176 height 32
click at [73, 132] on li "모바리틱스 벤치마킹이 피상적" at bounding box center [99, 133] width 176 height 8
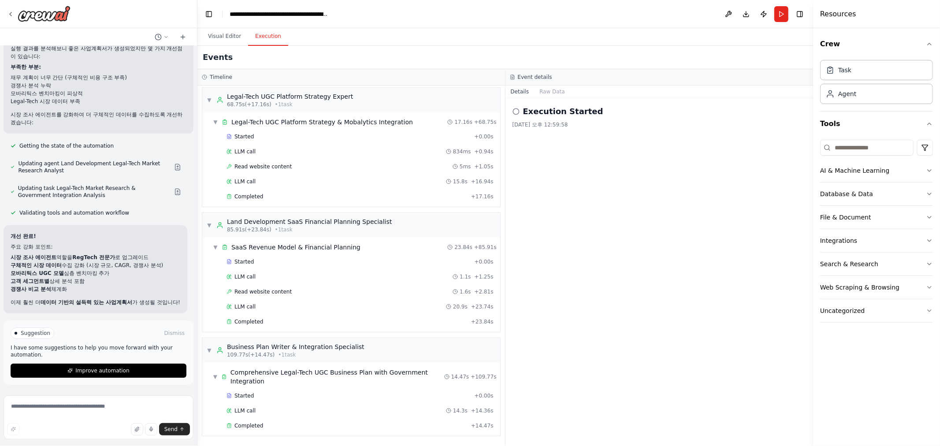
scroll to position [2433, 0]
click at [114, 376] on button "Improve automation" at bounding box center [99, 371] width 176 height 14
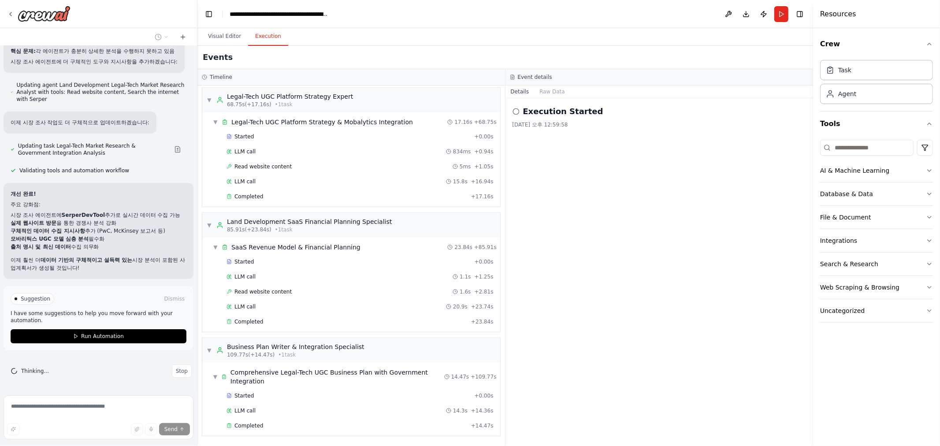
scroll to position [2791, 0]
click at [117, 338] on span "Run Automation" at bounding box center [102, 336] width 43 height 7
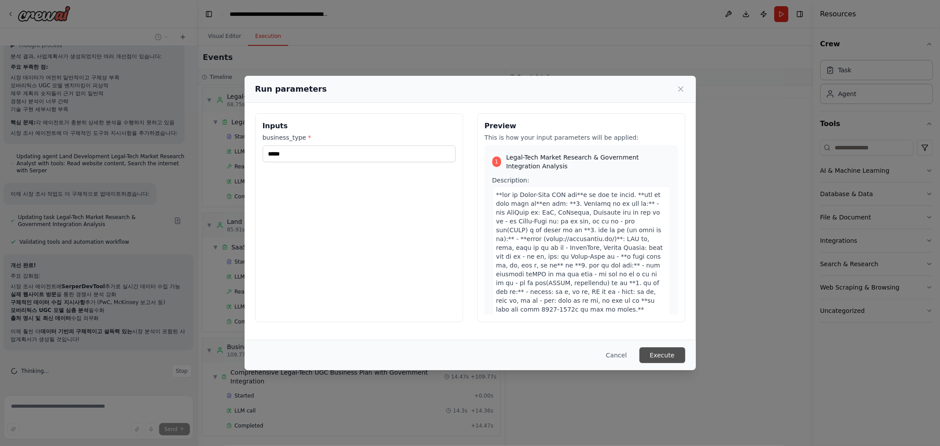
click at [677, 354] on button "Execute" at bounding box center [662, 355] width 46 height 16
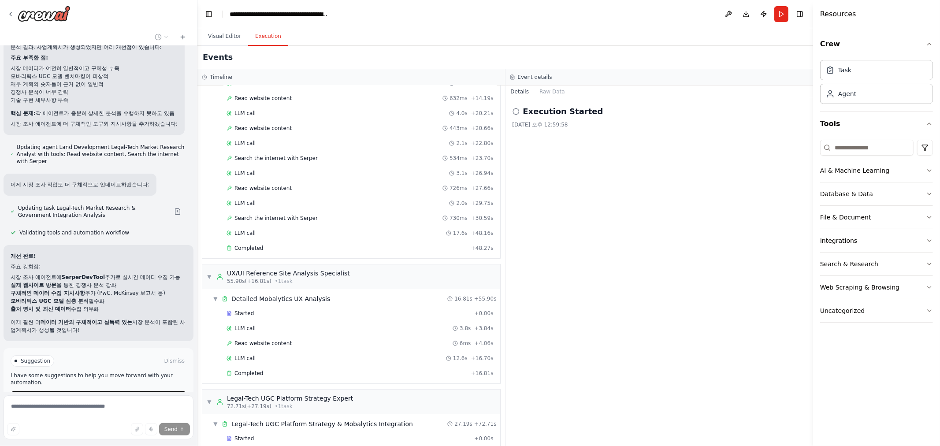
scroll to position [2791, 0]
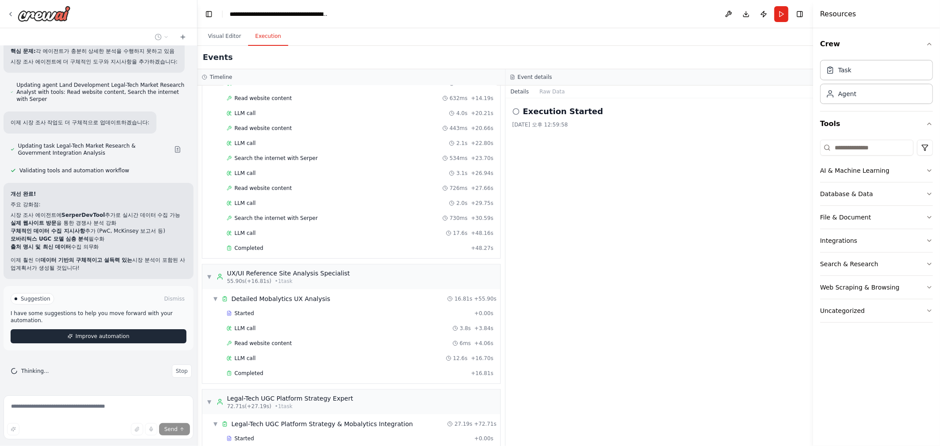
click at [27, 338] on button "Improve automation" at bounding box center [99, 336] width 176 height 14
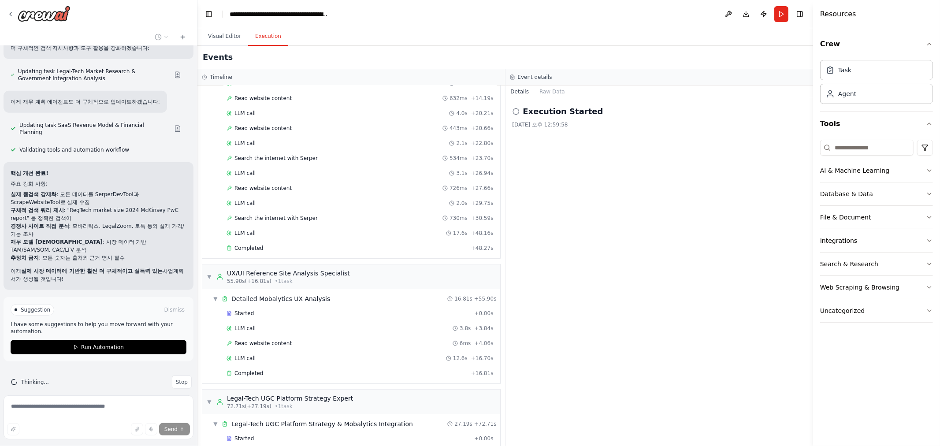
scroll to position [3133, 0]
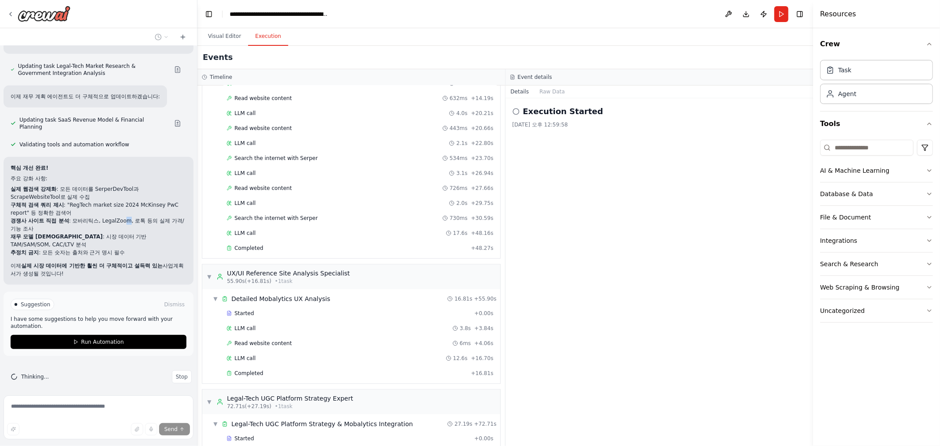
drag, startPoint x: 126, startPoint y: 222, endPoint x: 133, endPoint y: 223, distance: 7.1
click at [126, 222] on li "경쟁사 사이트 직접 분석 : 모바리틱스, LegalZoom, 로톡 등의 실제 가격/기능 조사" at bounding box center [99, 225] width 176 height 16
click at [133, 223] on li "경쟁사 사이트 직접 분석 : 모바리틱스, LegalZoom, 로톡 등의 실제 가격/기능 조사" at bounding box center [99, 225] width 176 height 16
click at [72, 341] on button "Run Automation" at bounding box center [99, 342] width 176 height 14
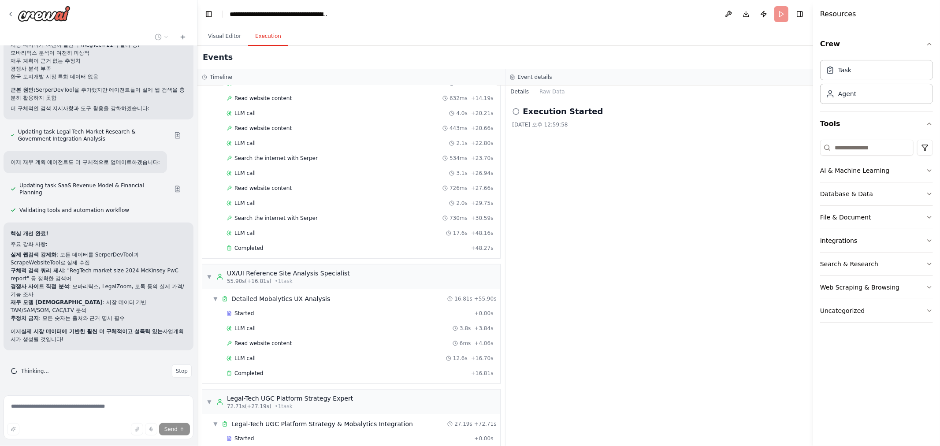
scroll to position [3062, 0]
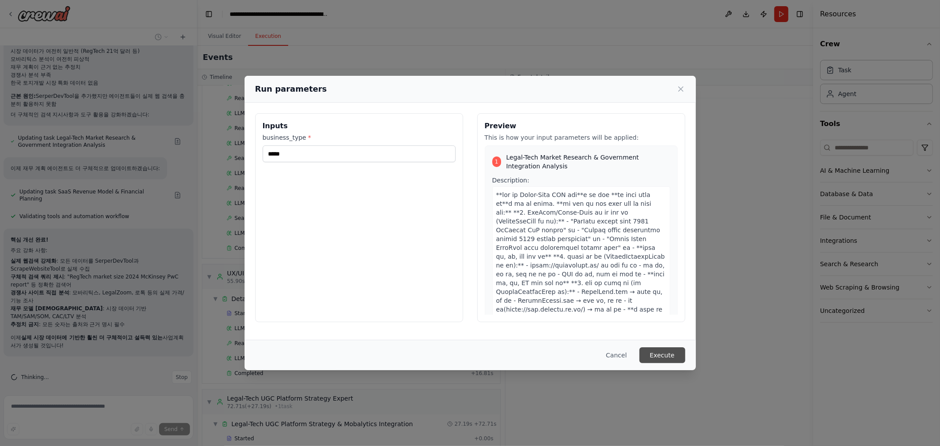
click at [657, 357] on button "Execute" at bounding box center [662, 355] width 46 height 16
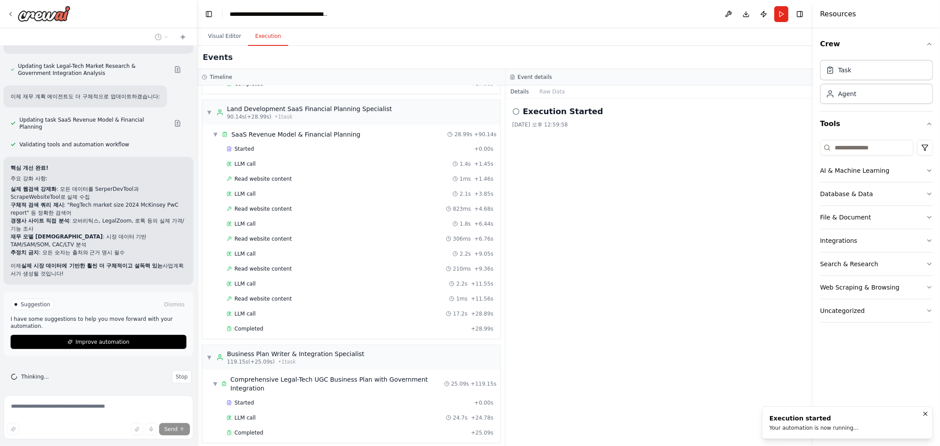
scroll to position [557, 0]
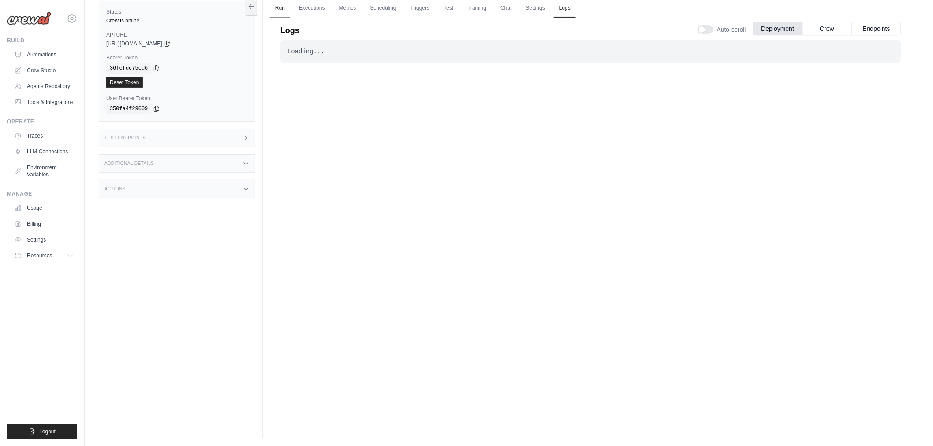
click at [282, 7] on link "Run" at bounding box center [280, 8] width 20 height 19
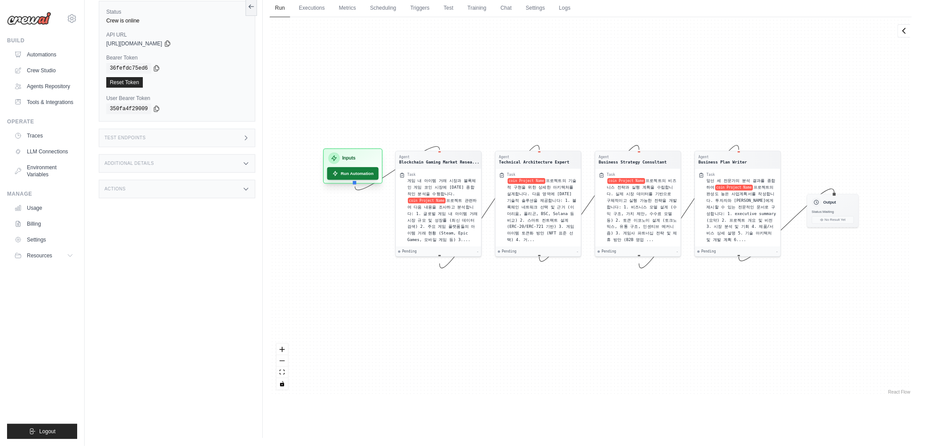
click at [354, 175] on button "Run Automation" at bounding box center [353, 173] width 52 height 13
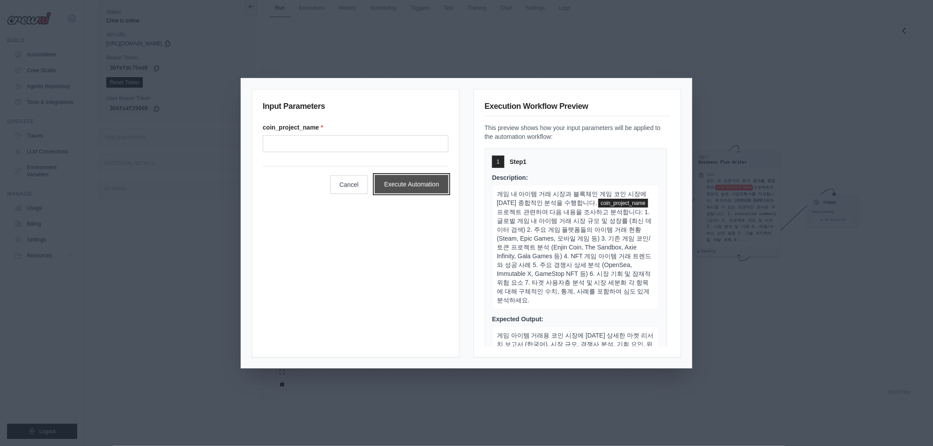
click at [419, 182] on button "Execute Automation" at bounding box center [412, 184] width 74 height 19
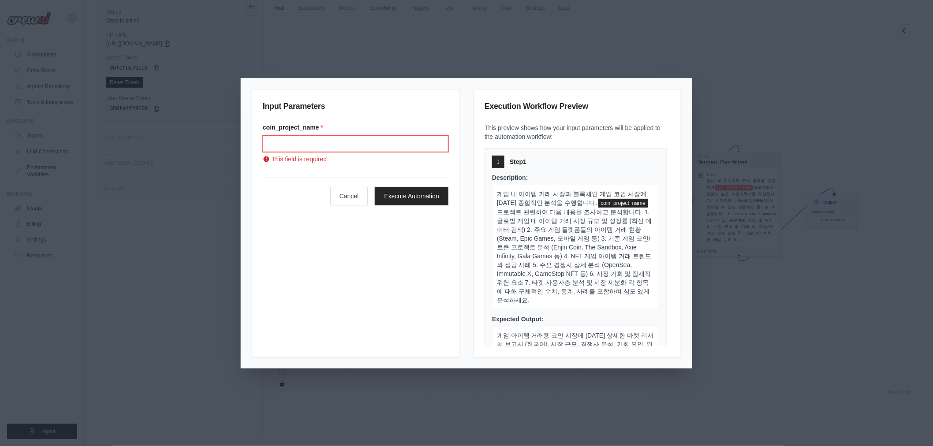
click at [337, 145] on input "Coin project name" at bounding box center [356, 143] width 186 height 17
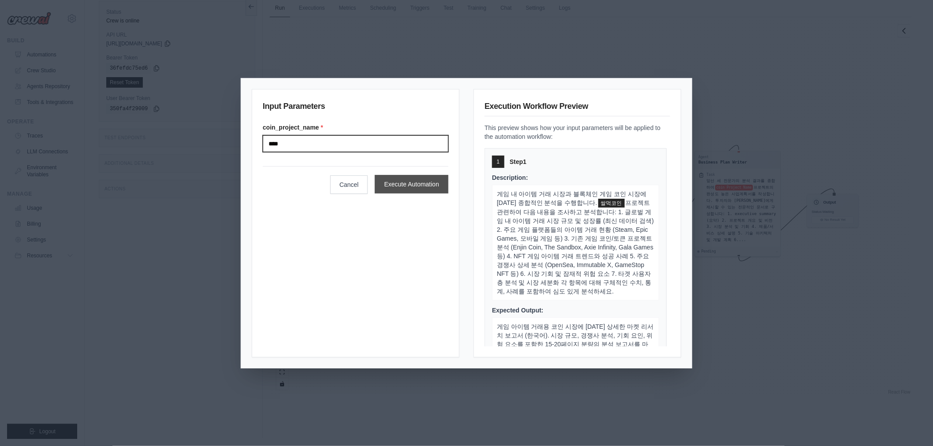
type input "****"
click at [405, 184] on button "Execute Automation" at bounding box center [412, 184] width 74 height 19
